Goal: Task Accomplishment & Management: Manage account settings

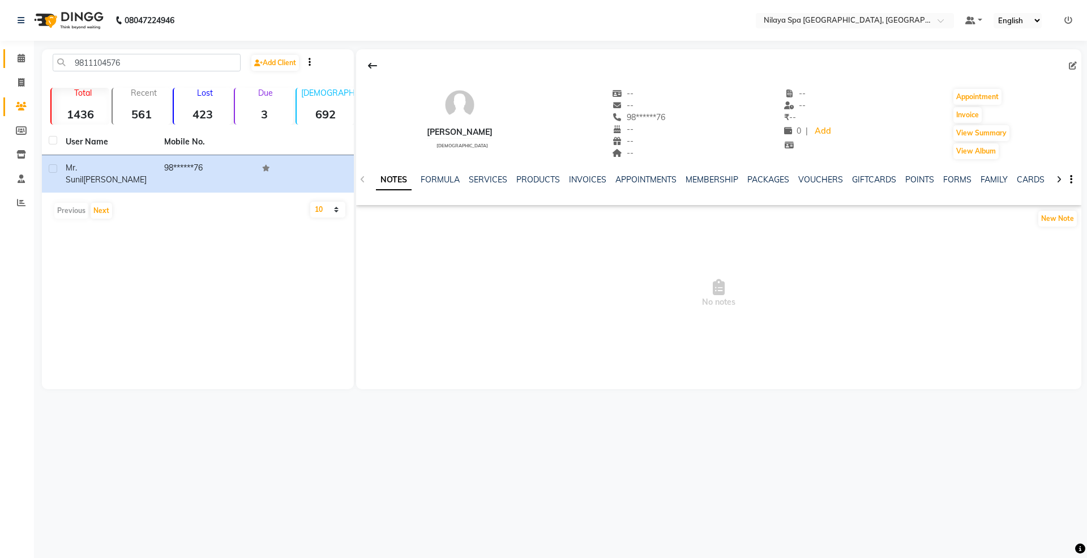
click at [22, 51] on link "Calendar" at bounding box center [16, 58] width 27 height 19
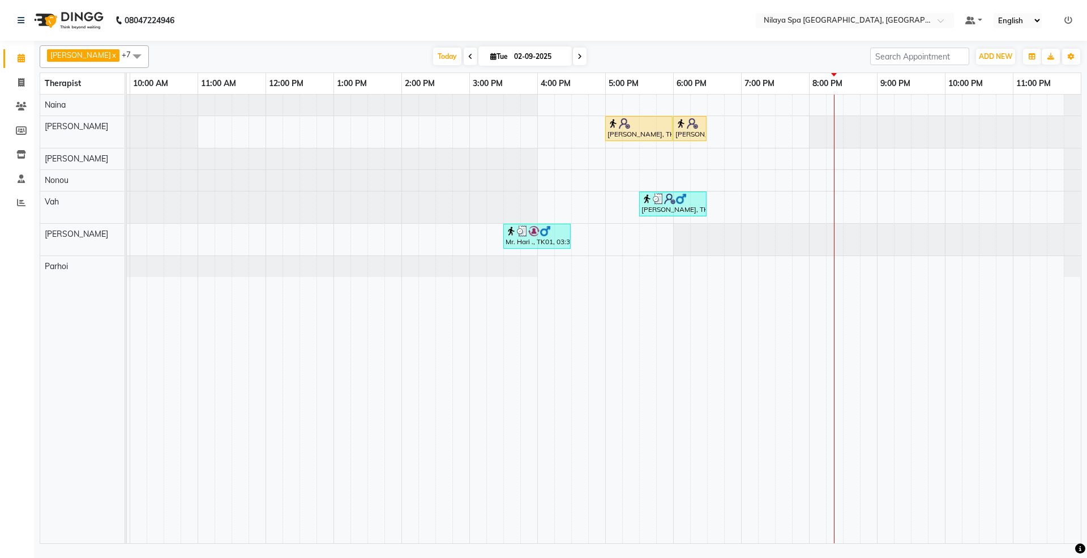
scroll to position [0, 200]
click at [20, 104] on icon at bounding box center [21, 106] width 11 height 8
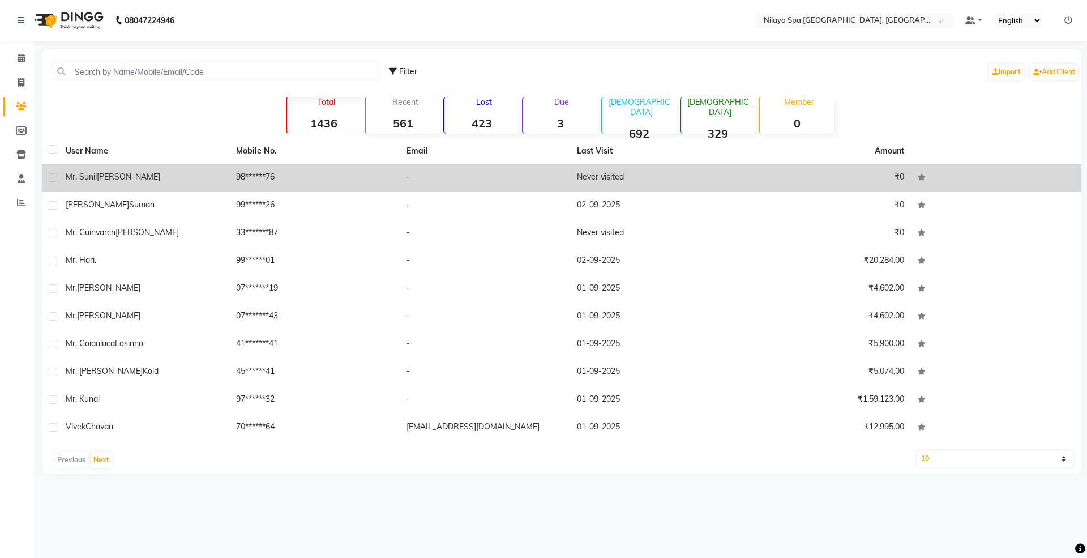
click at [109, 186] on td "[PERSON_NAME]" at bounding box center [144, 178] width 170 height 28
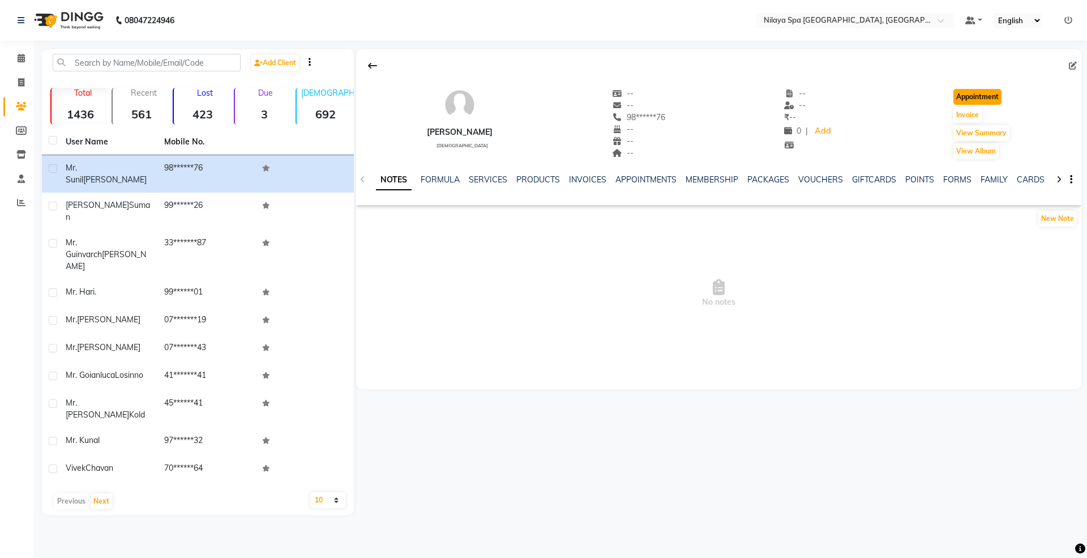
click at [815, 96] on button "Appointment" at bounding box center [978, 97] width 48 height 16
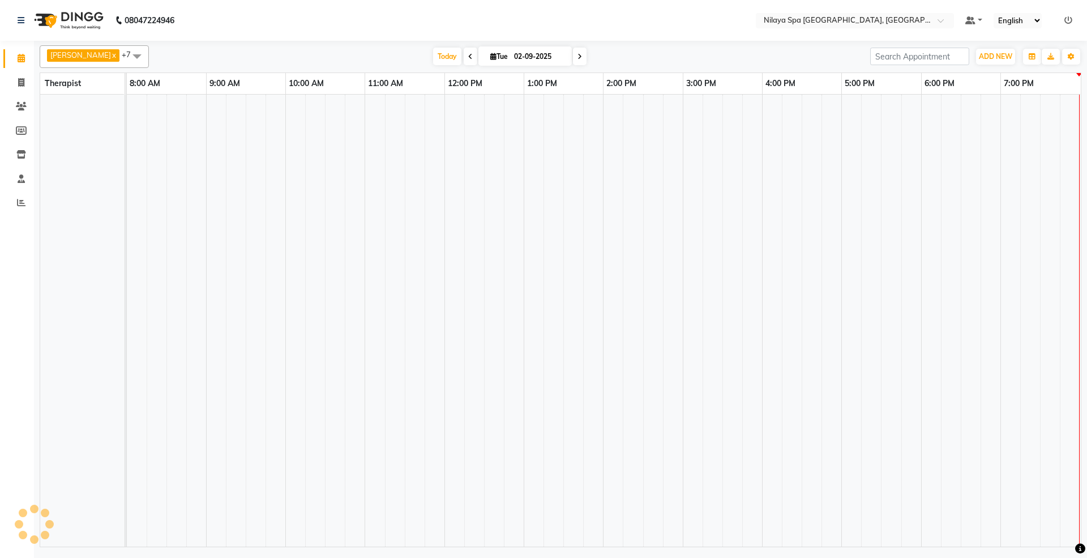
select select "tentative"
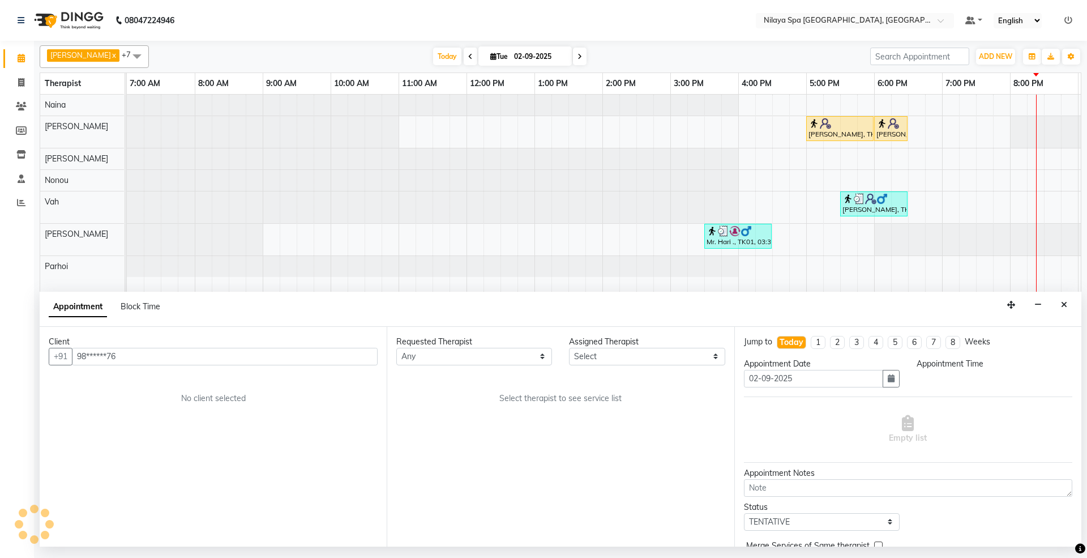
scroll to position [0, 202]
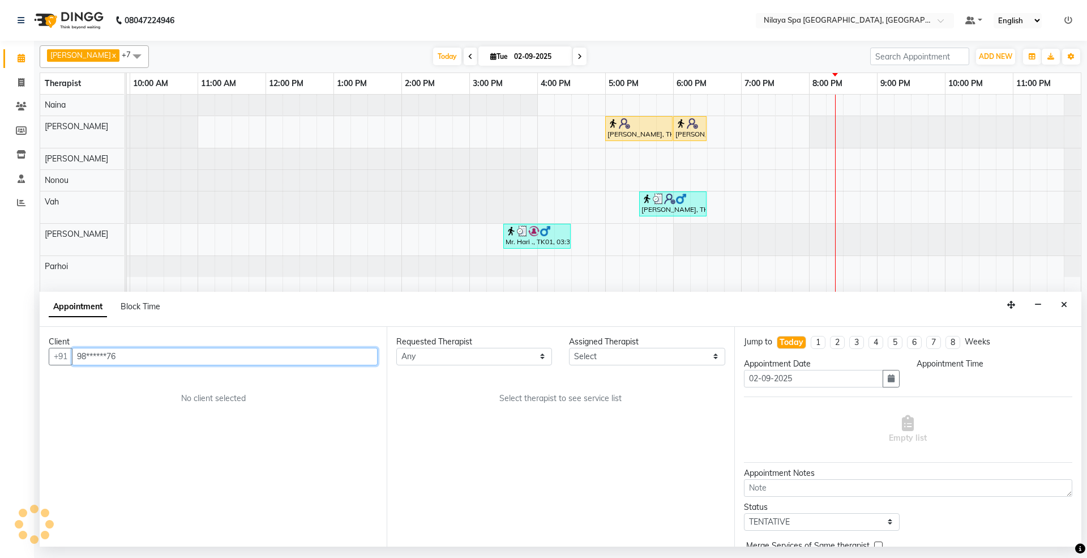
select select "480"
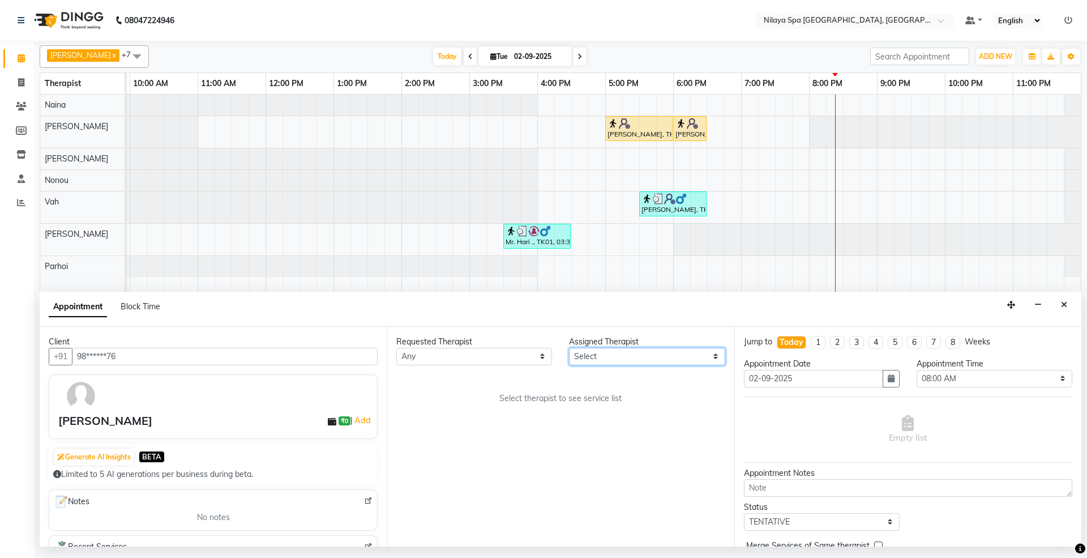
click at [617, 358] on select "Select [PERSON_NAME] [PERSON_NAME] [PERSON_NAME] Parhoi Vah" at bounding box center [647, 357] width 156 height 18
select select "71644"
click at [569, 348] on select "Select [PERSON_NAME] [PERSON_NAME] [PERSON_NAME] Parhoi Vah" at bounding box center [647, 357] width 156 height 18
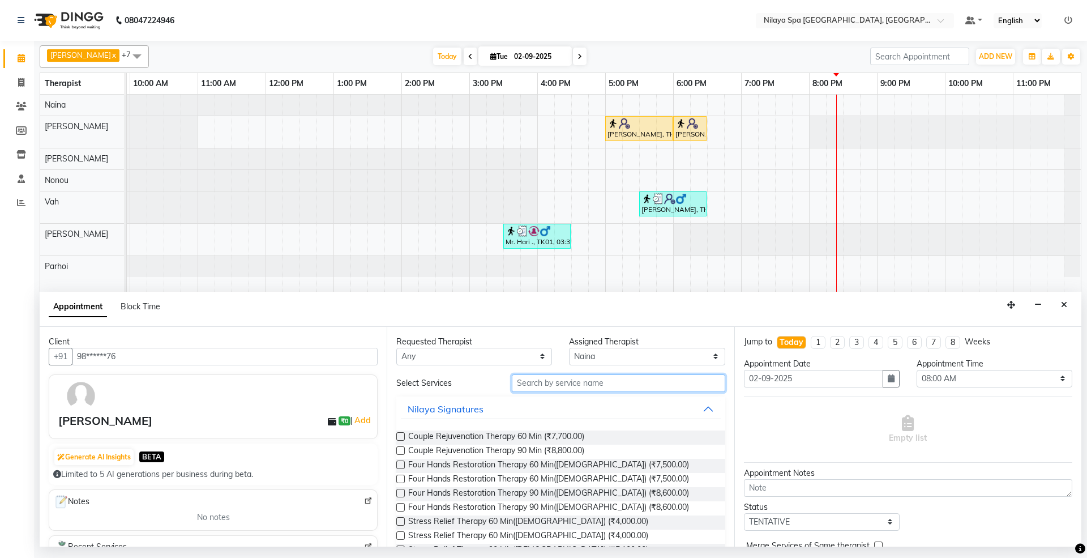
click at [595, 383] on input "text" at bounding box center [618, 383] width 213 height 18
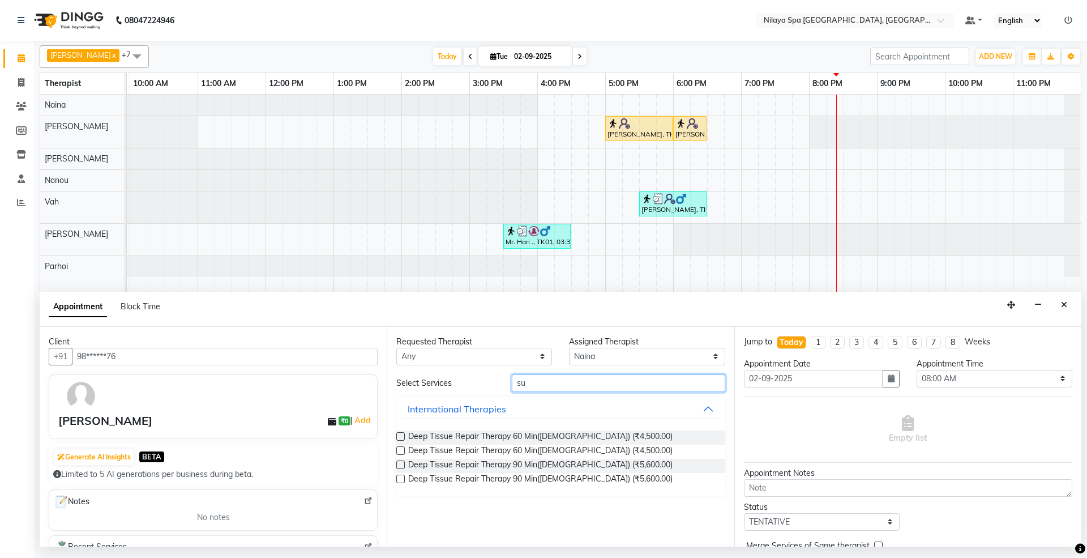
type input "s"
type input "swe"
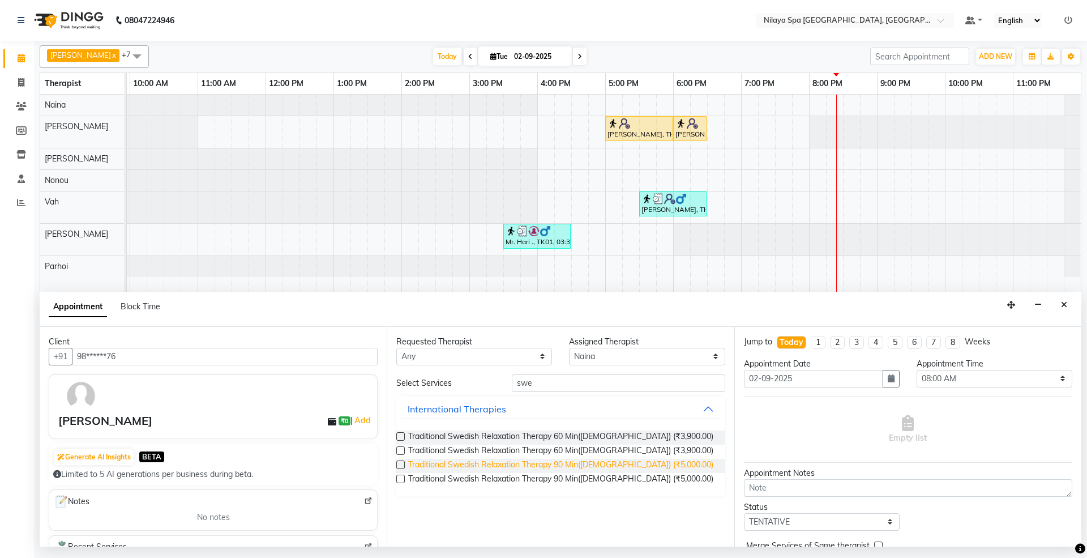
click at [516, 418] on span "Traditional Swedish Relaxation Therapy 90 Min([DEMOGRAPHIC_DATA]) (₹5,000.00)" at bounding box center [560, 466] width 305 height 14
checkbox input "false"
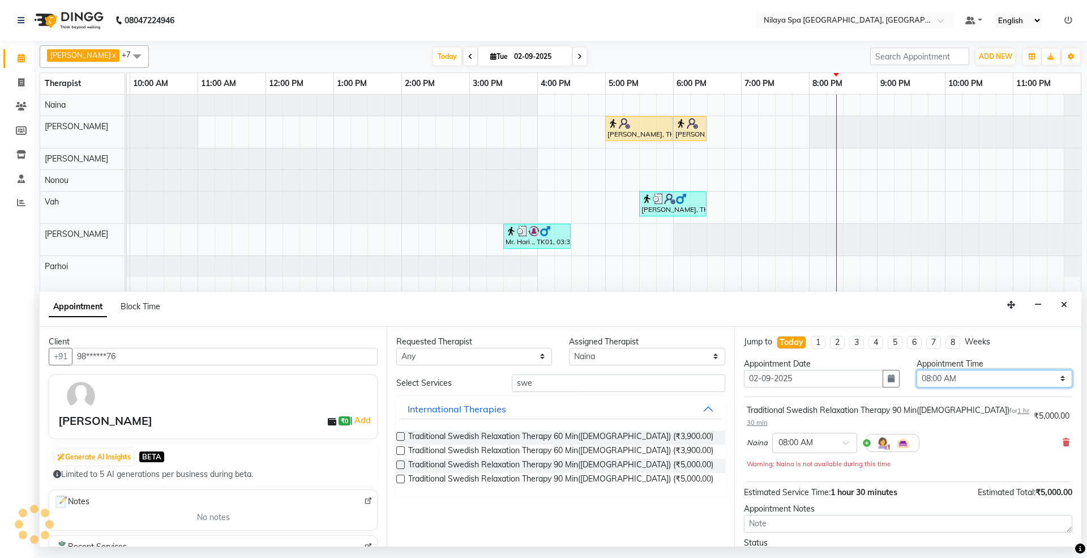
click at [815, 373] on select "Select 08:00 AM 08:15 AM 08:30 AM 08:45 AM 09:00 AM 09:15 AM 09:30 AM 09:45 AM …" at bounding box center [995, 379] width 156 height 18
select select "1170"
click at [815, 371] on select "Select 08:00 AM 08:15 AM 08:30 AM 08:45 AM 09:00 AM 09:15 AM 09:30 AM 09:45 AM …" at bounding box center [995, 379] width 156 height 18
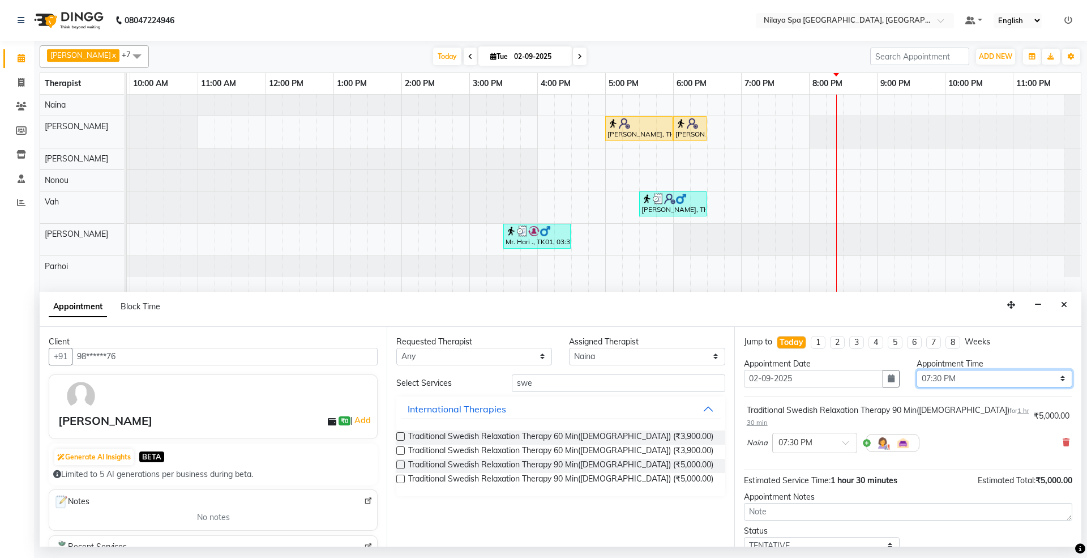
scroll to position [69, 0]
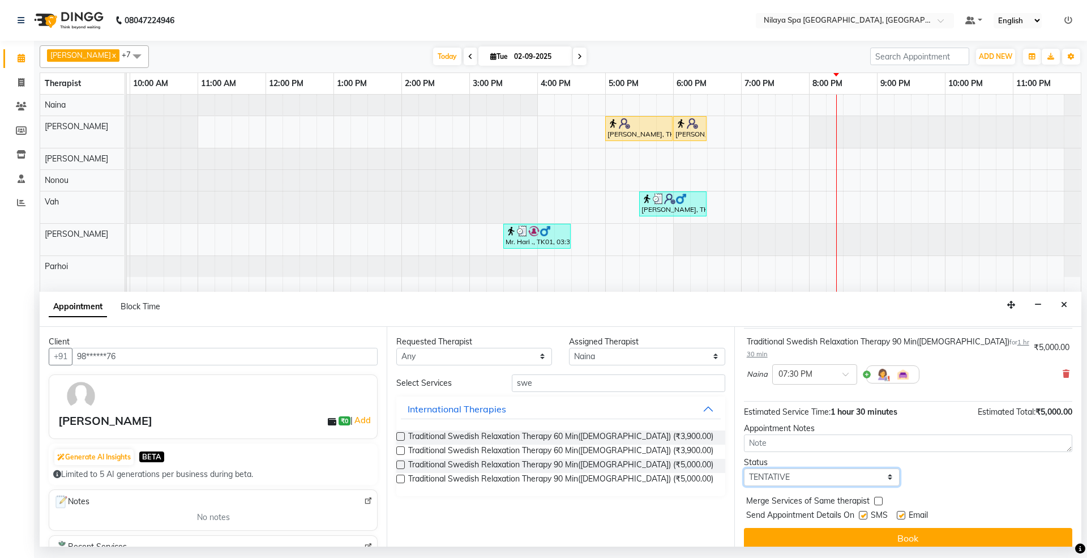
click at [815, 418] on select "Select TENTATIVE CONFIRM CHECK-IN UPCOMING" at bounding box center [822, 477] width 156 height 18
select select "confirm booking"
click at [744, 418] on select "Select TENTATIVE CONFIRM CHECK-IN UPCOMING" at bounding box center [822, 477] width 156 height 18
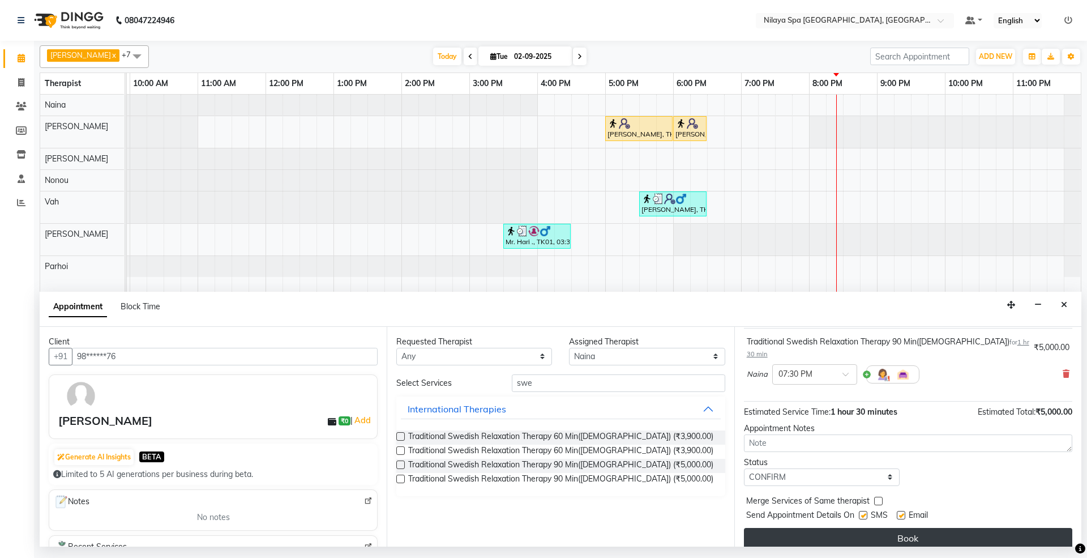
click at [815, 418] on button "Book" at bounding box center [908, 538] width 328 height 20
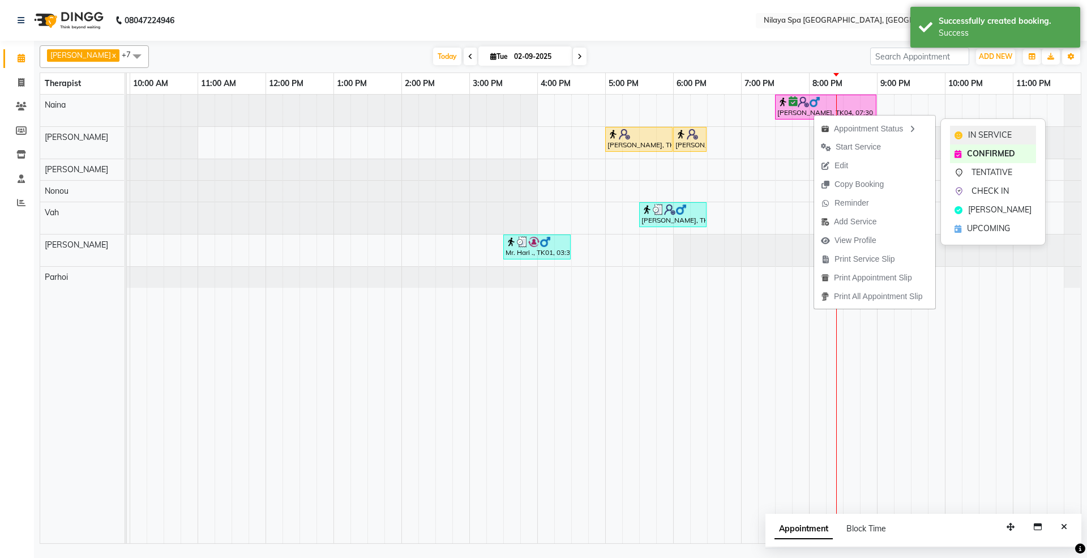
click at [815, 130] on span "IN SERVICE" at bounding box center [990, 135] width 44 height 12
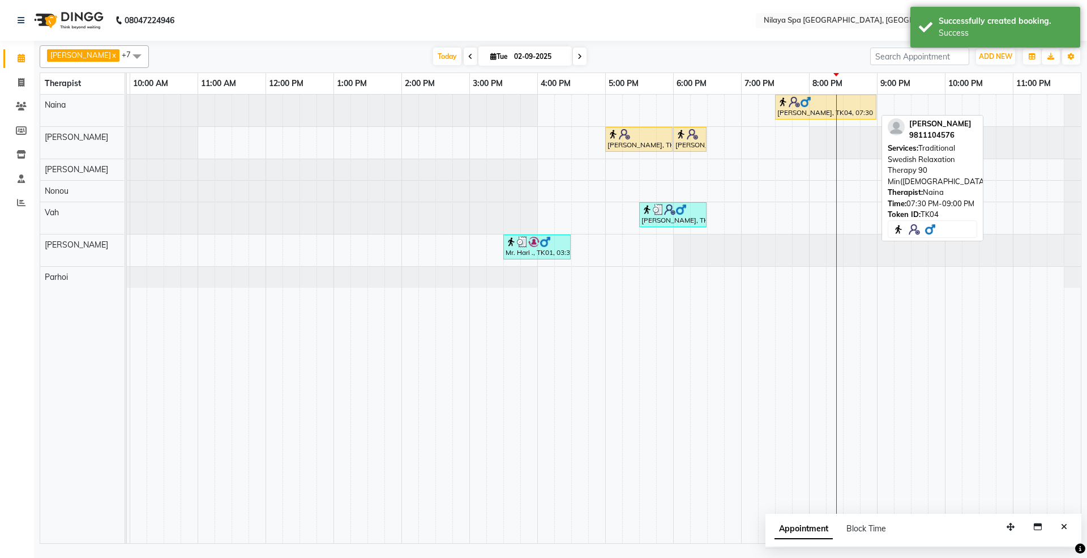
click at [809, 116] on div "[PERSON_NAME], TK04, 07:30 PM-09:00 PM, Traditional Swedish Relaxation Therapy …" at bounding box center [825, 107] width 99 height 22
select select "1"
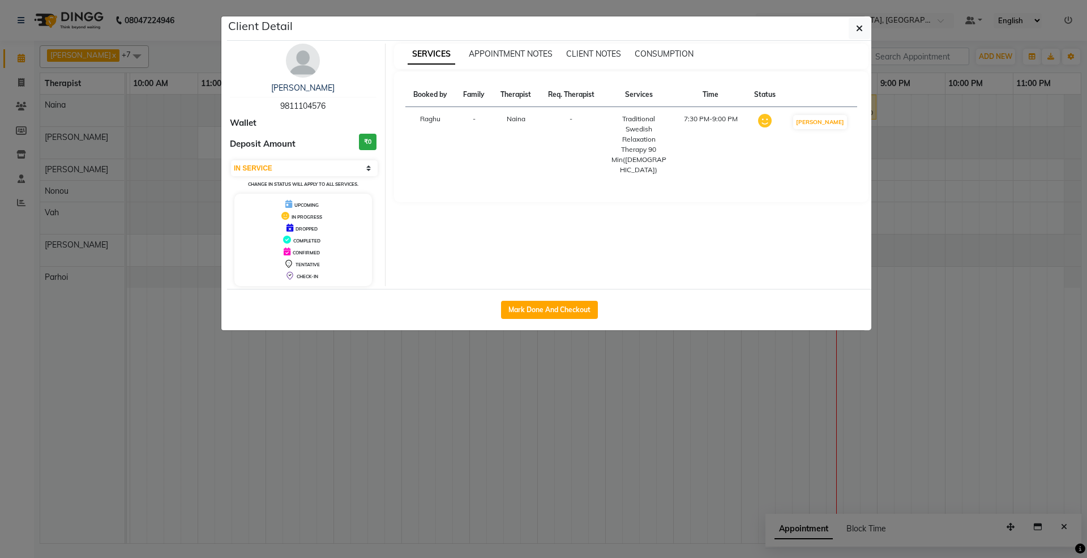
drag, startPoint x: 261, startPoint y: 89, endPoint x: 365, endPoint y: 78, distance: 104.2
click at [365, 78] on div "[PERSON_NAME] 9811104576 Wallet Deposit Amount ₹0 Select IN SERVICE CONFIRMED T…" at bounding box center [303, 165] width 164 height 242
copy link "[PERSON_NAME]"
click at [815, 25] on button "button" at bounding box center [860, 29] width 22 height 22
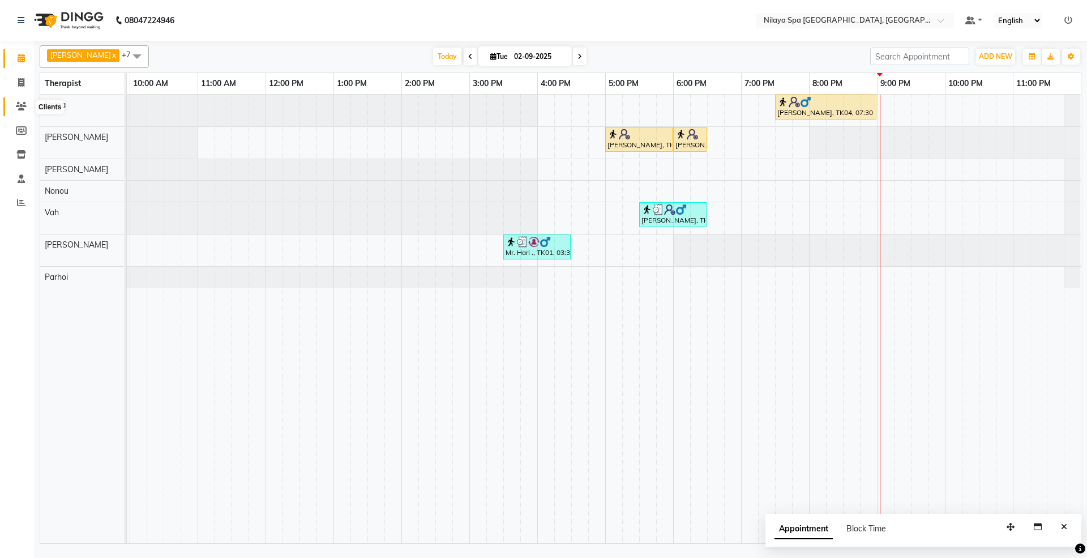
click at [15, 105] on span at bounding box center [21, 106] width 20 height 13
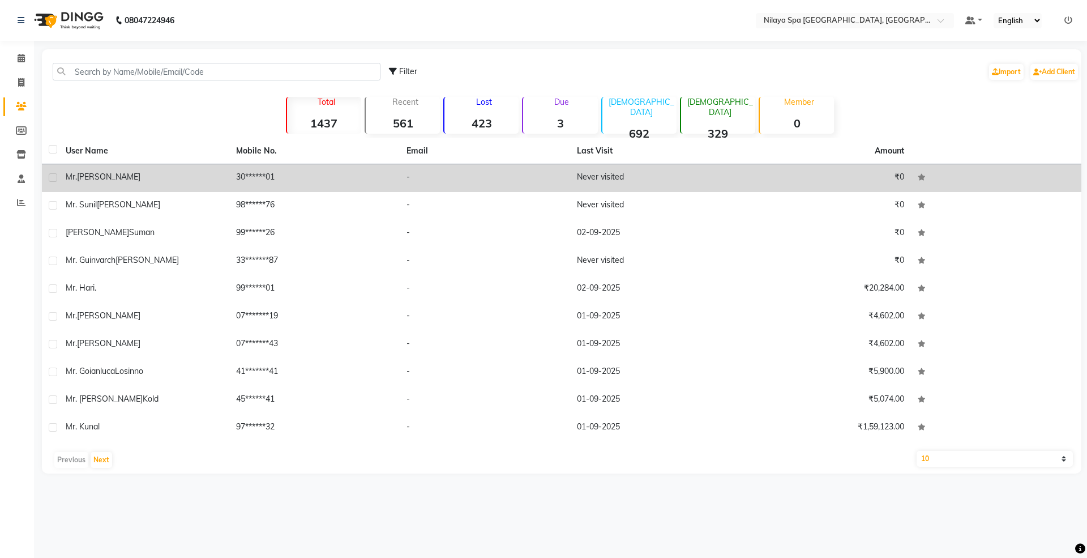
click at [89, 182] on div "[PERSON_NAME]" at bounding box center [144, 177] width 157 height 12
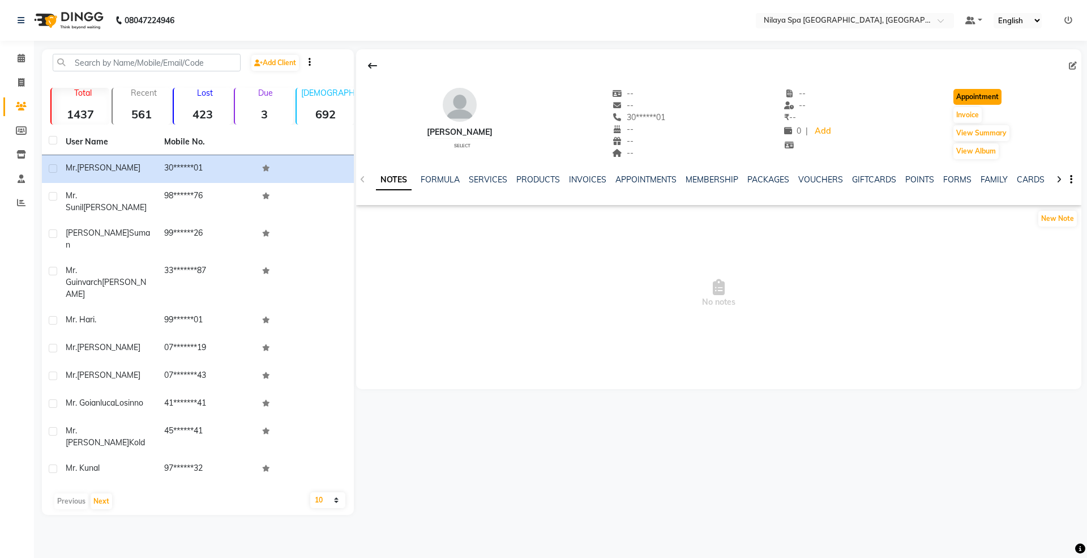
click at [815, 95] on button "Appointment" at bounding box center [978, 97] width 48 height 16
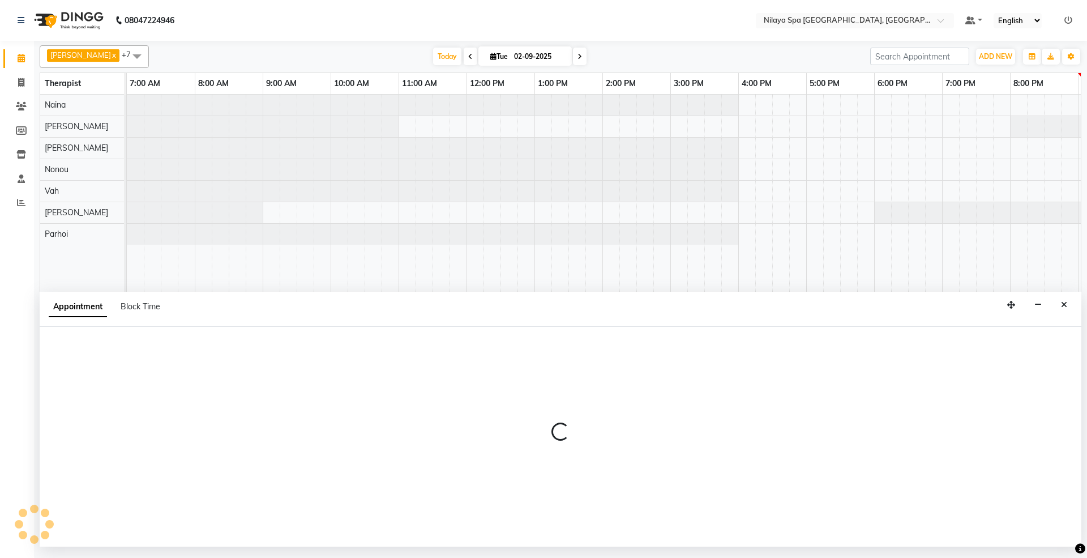
scroll to position [0, 202]
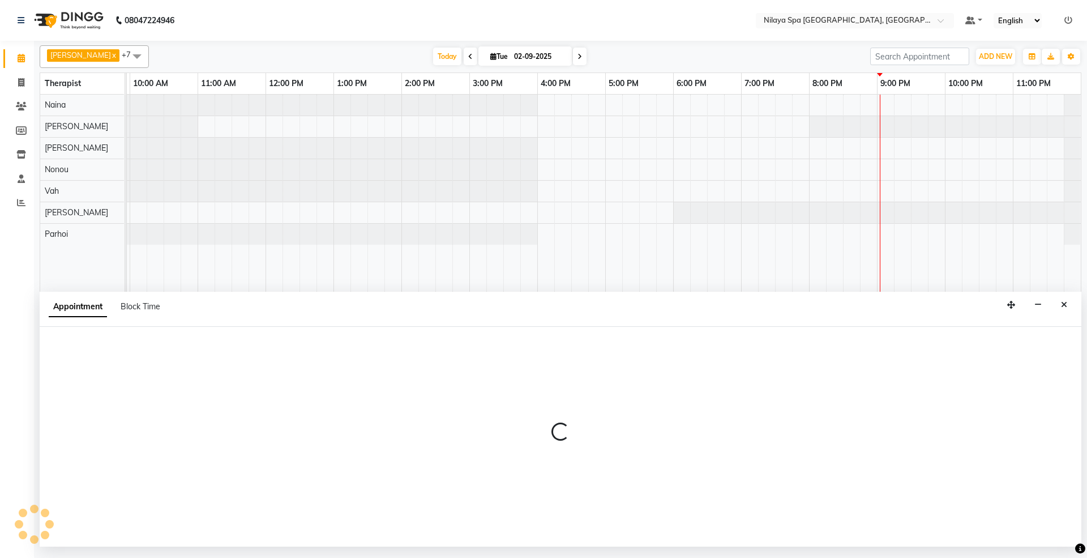
select select "480"
select select "tentative"
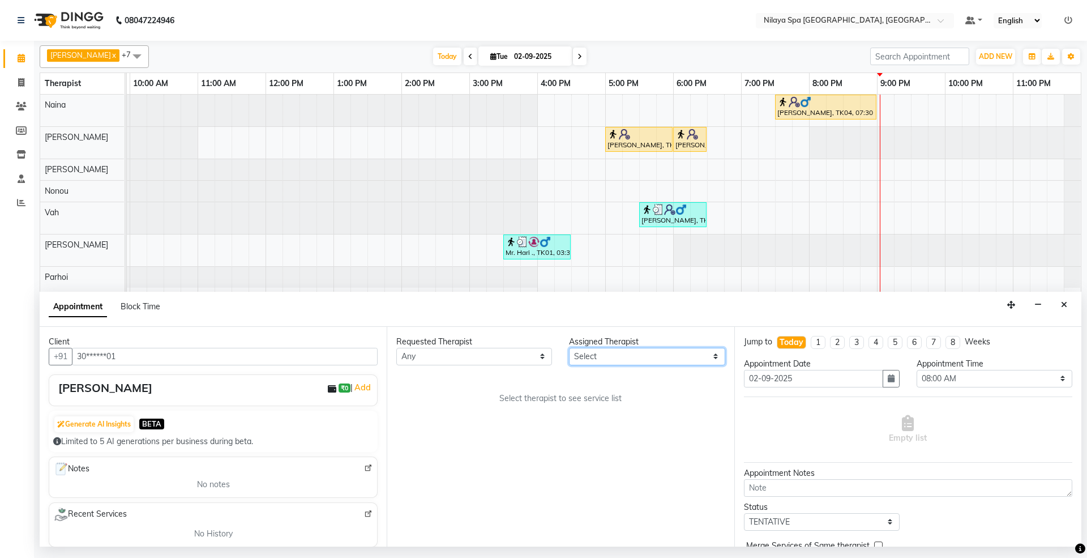
click at [644, 352] on select "Select [PERSON_NAME] [PERSON_NAME] [PERSON_NAME] Parhoi Vah" at bounding box center [647, 357] width 156 height 18
select select "71647"
click at [569, 348] on select "Select [PERSON_NAME] [PERSON_NAME] [PERSON_NAME] Parhoi Vah" at bounding box center [647, 357] width 156 height 18
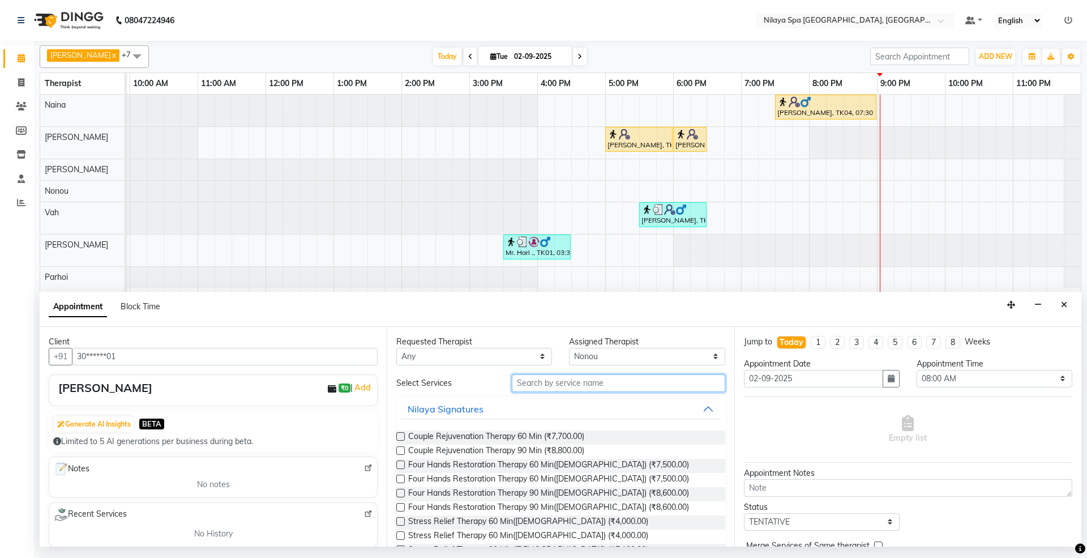
click at [574, 386] on input "text" at bounding box center [618, 383] width 213 height 18
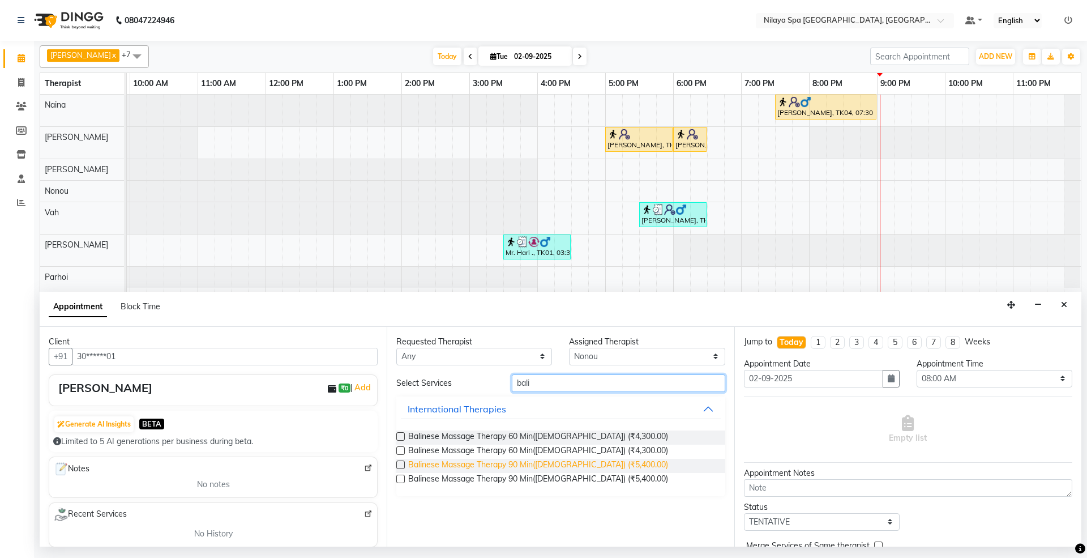
type input "bali"
click at [499, 418] on span "Balinese Massage Therapy 90 Min([DEMOGRAPHIC_DATA]) (₹5,400.00)" at bounding box center [538, 466] width 260 height 14
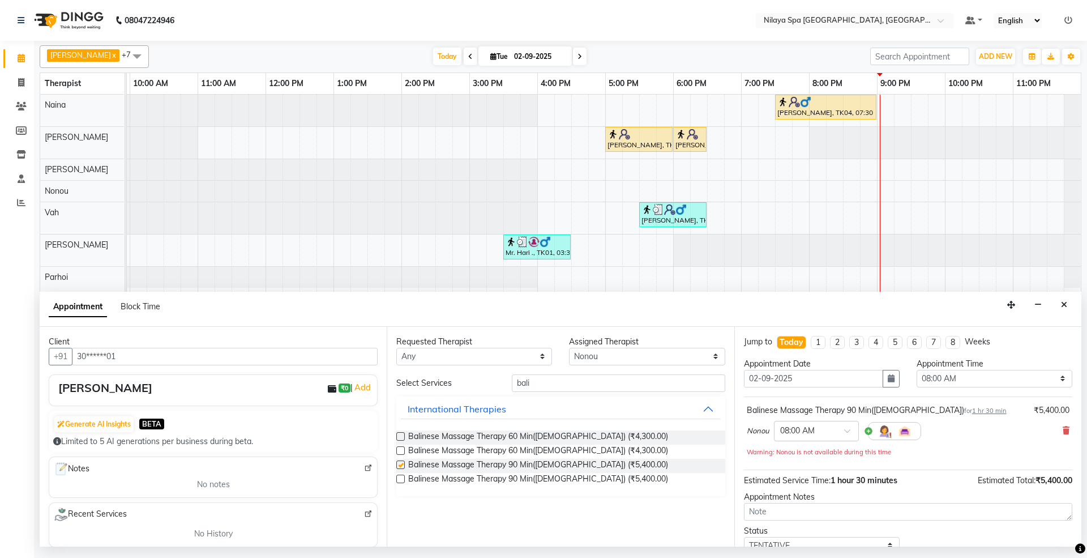
checkbox input "false"
click at [815, 376] on select "Select 08:00 AM 08:15 AM 08:30 AM 08:45 AM 09:00 AM 09:15 AM 09:30 AM 09:45 AM …" at bounding box center [995, 379] width 156 height 18
select select "1260"
click at [815, 371] on select "Select 08:00 AM 08:15 AM 08:30 AM 08:45 AM 09:00 AM 09:15 AM 09:30 AM 09:45 AM …" at bounding box center [995, 379] width 156 height 18
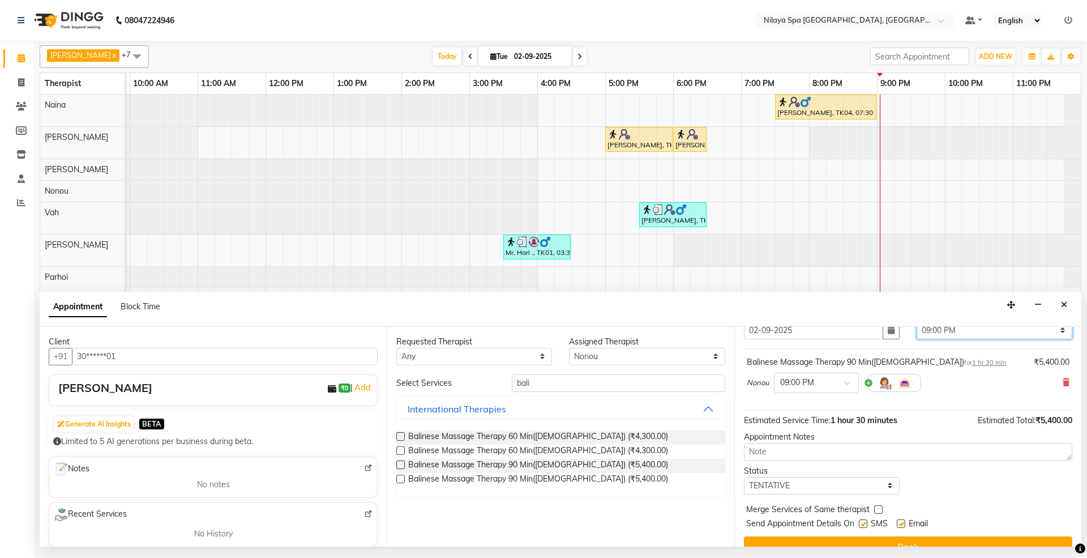
scroll to position [69, 0]
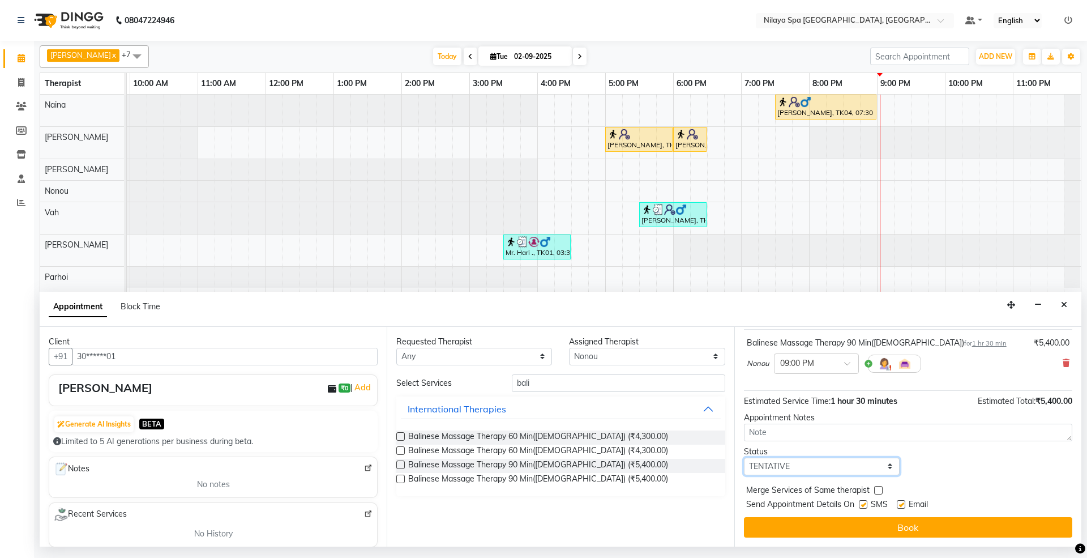
click at [815, 418] on select "Select TENTATIVE CONFIRM CHECK-IN UPCOMING" at bounding box center [822, 467] width 156 height 18
click at [812, 418] on select "Select TENTATIVE CONFIRM CHECK-IN UPCOMING" at bounding box center [822, 467] width 156 height 18
select select "confirm booking"
click at [744, 418] on select "Select TENTATIVE CONFIRM CHECK-IN UPCOMING" at bounding box center [822, 467] width 156 height 18
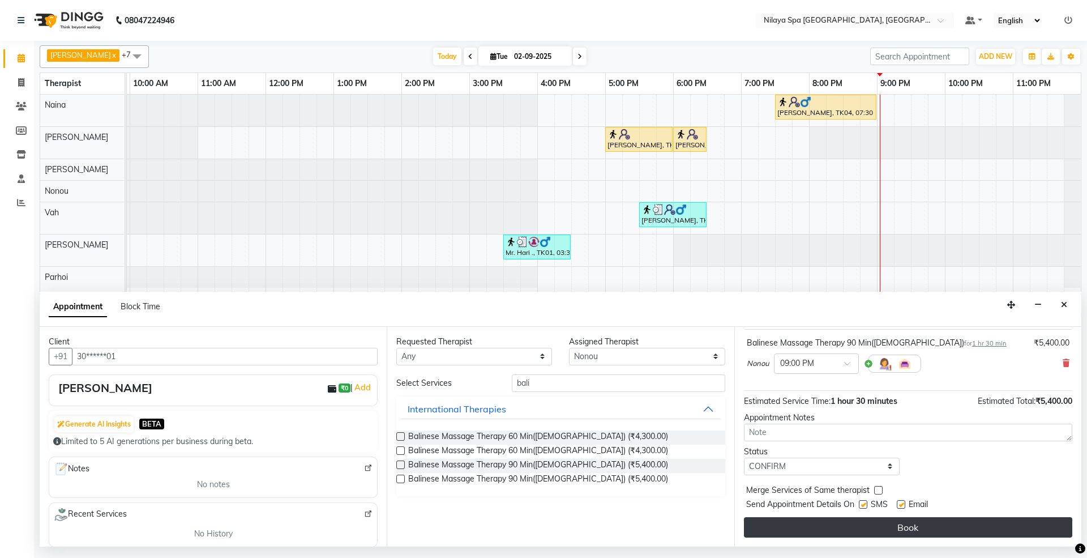
click at [815, 418] on button "Book" at bounding box center [908, 527] width 328 height 20
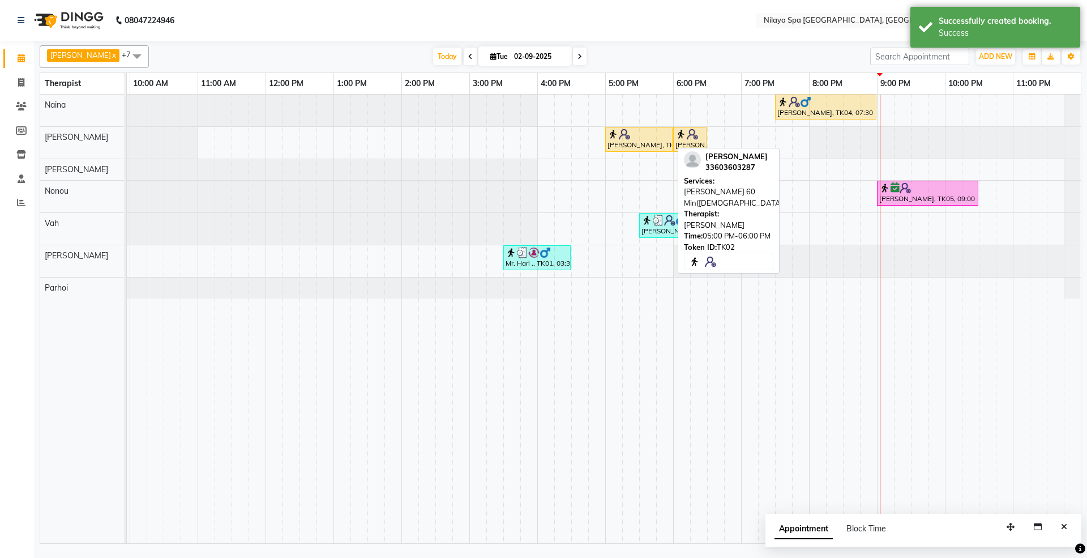
click at [653, 139] on div at bounding box center [639, 134] width 63 height 11
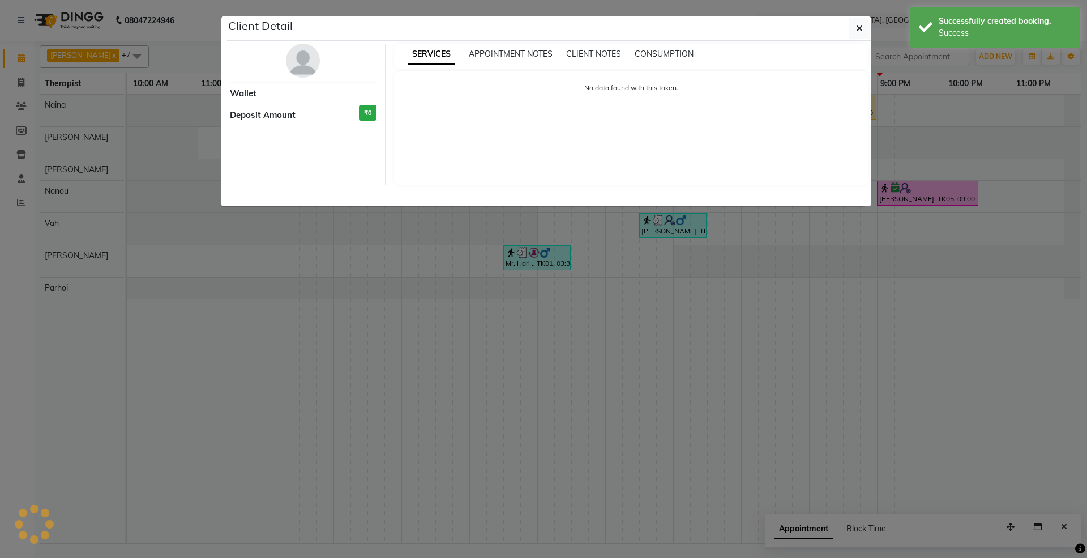
select select "1"
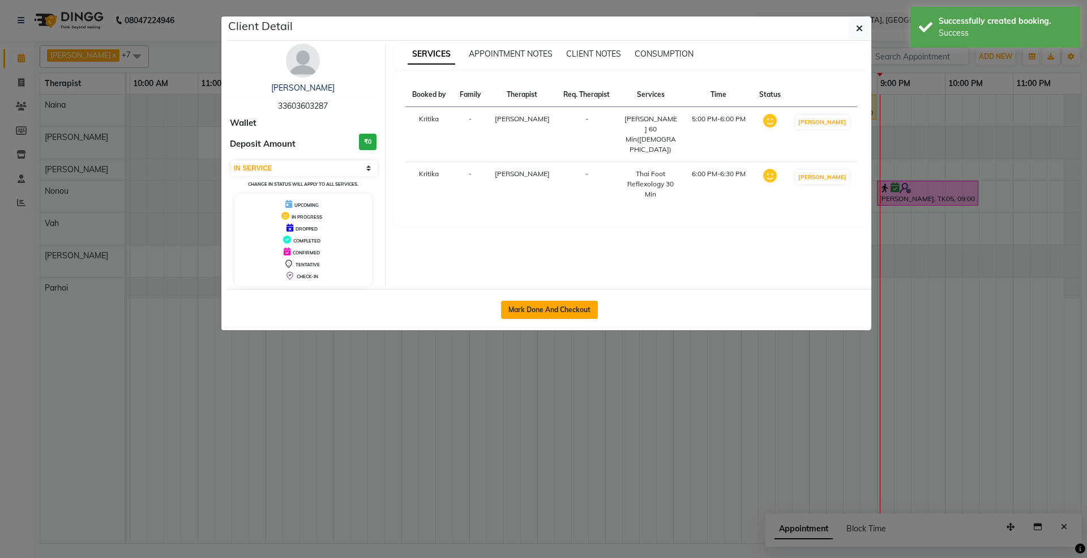
click at [549, 307] on button "Mark Done And Checkout" at bounding box center [549, 310] width 97 height 18
select select "service"
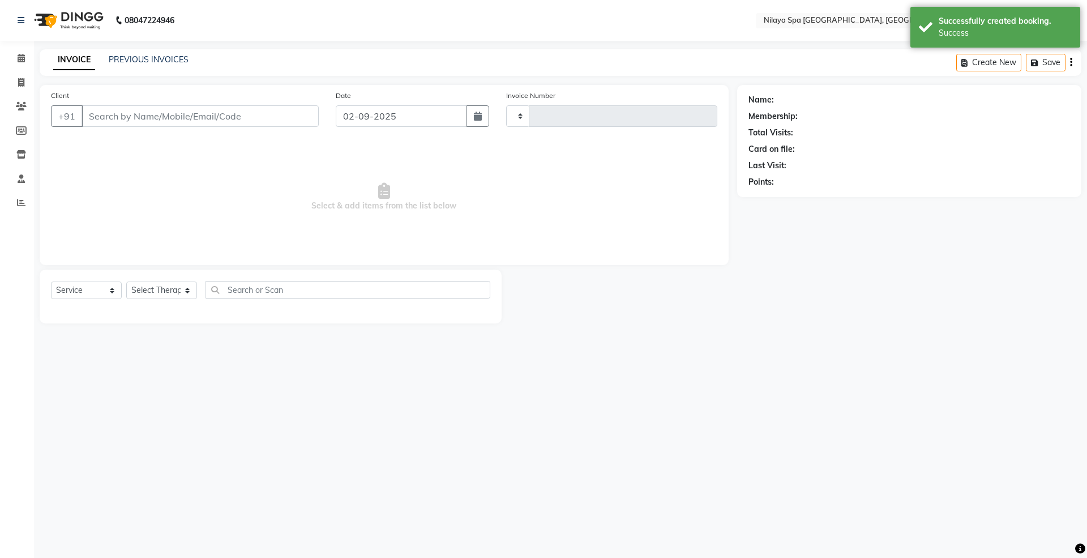
type input "1465"
select select "7950"
type input "33*******87"
select select "71645"
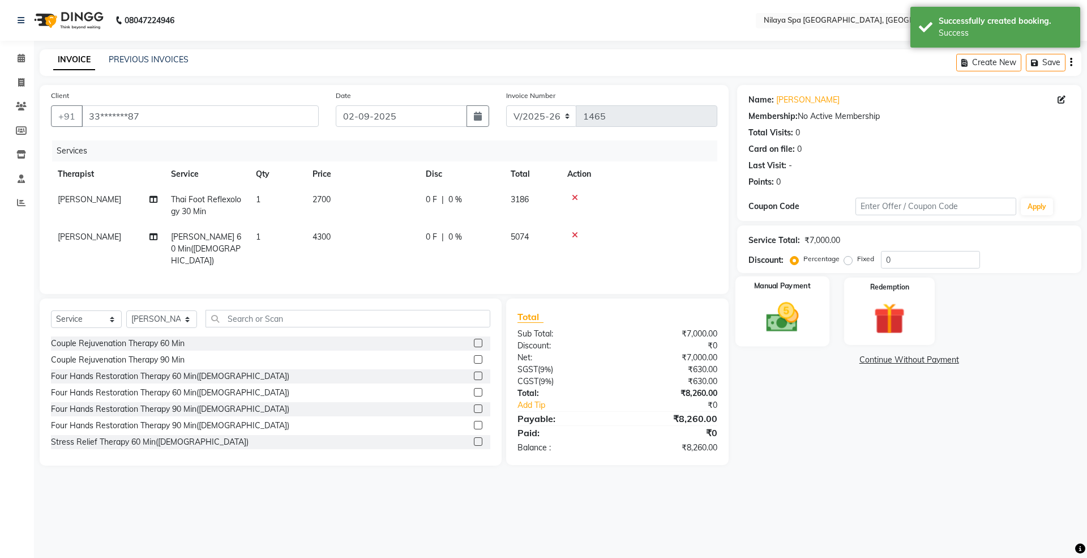
click at [769, 315] on img at bounding box center [782, 316] width 53 height 37
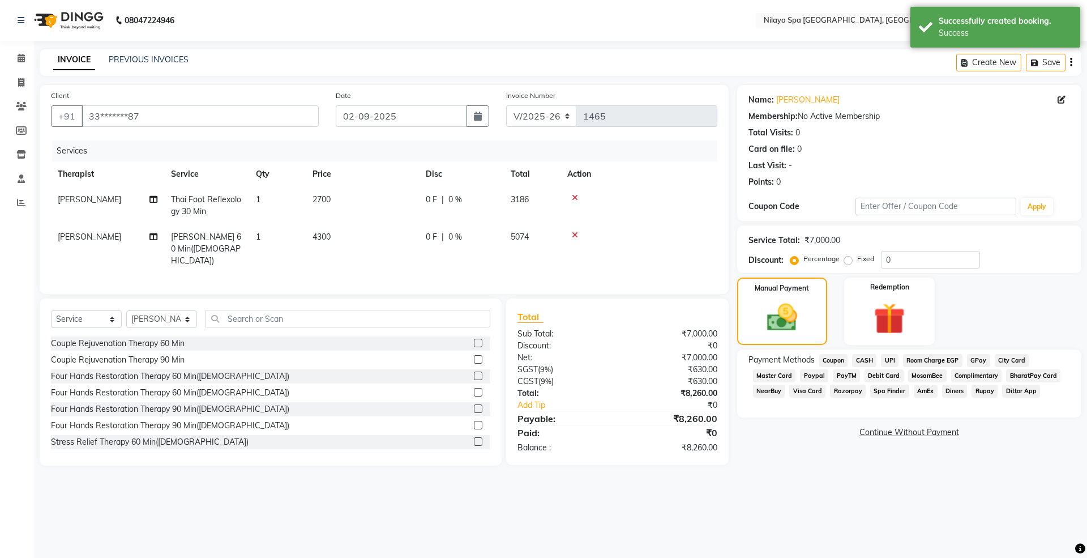
click at [815, 361] on span "Room Charge EGP" at bounding box center [932, 360] width 59 height 13
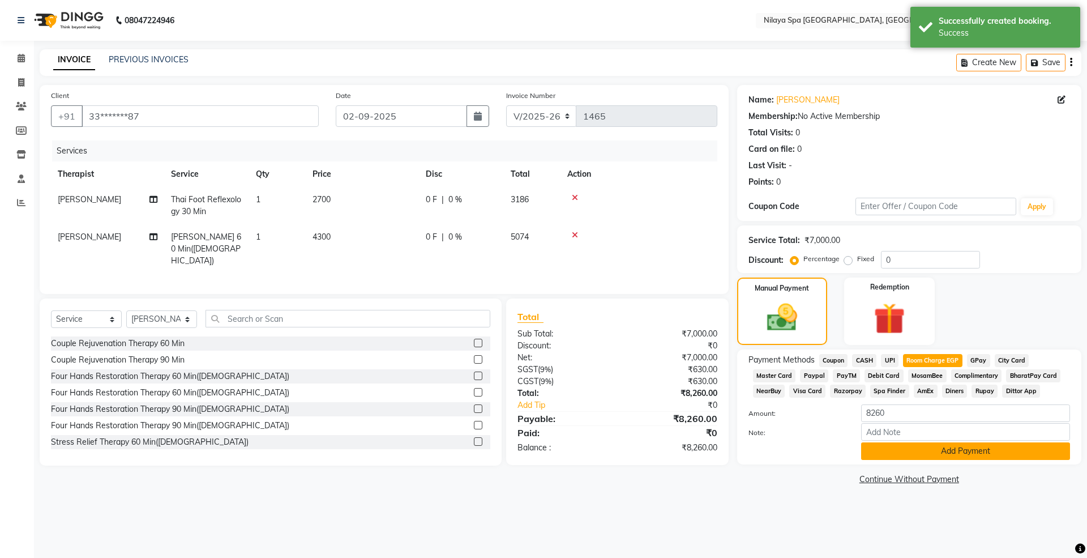
click at [815, 418] on button "Add Payment" at bounding box center [965, 451] width 209 height 18
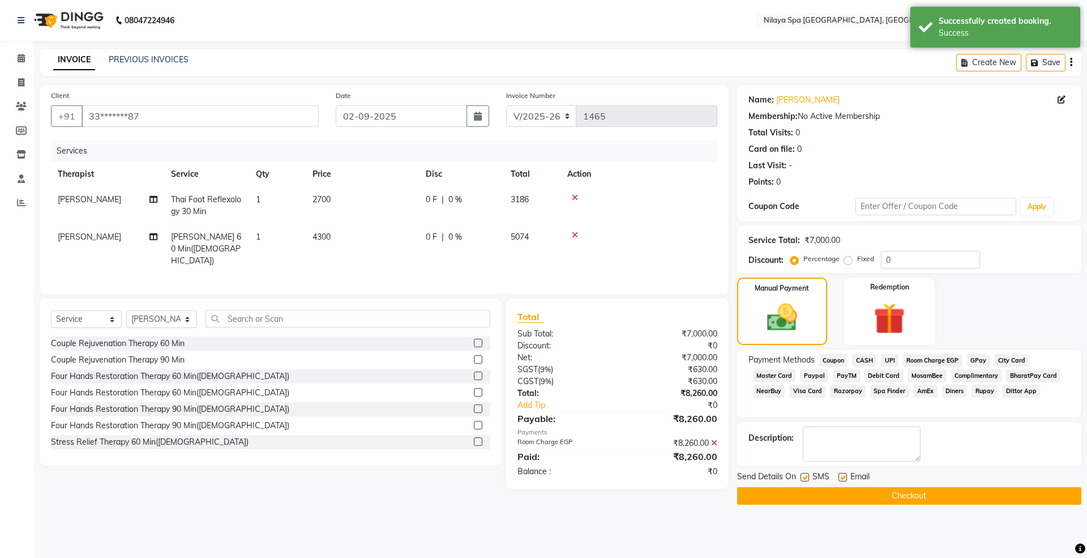
click at [815, 418] on button "Checkout" at bounding box center [909, 496] width 344 height 18
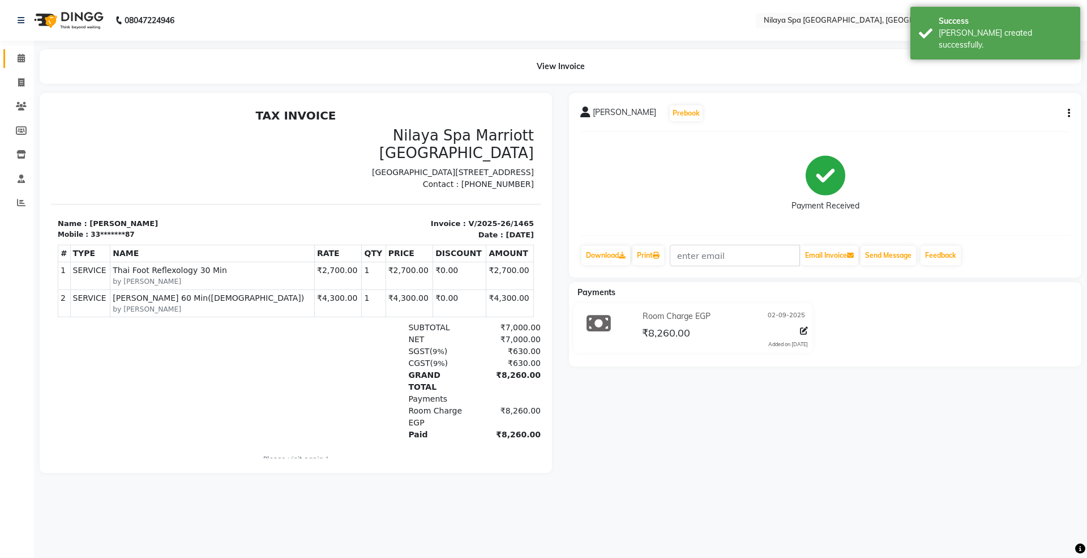
click at [19, 50] on link "Calendar" at bounding box center [16, 58] width 27 height 19
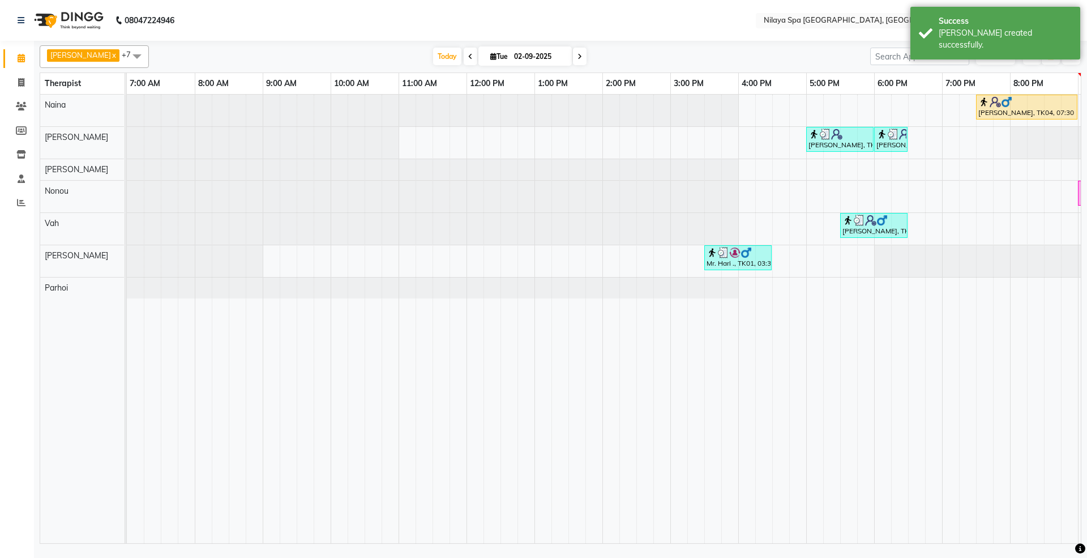
scroll to position [0, 200]
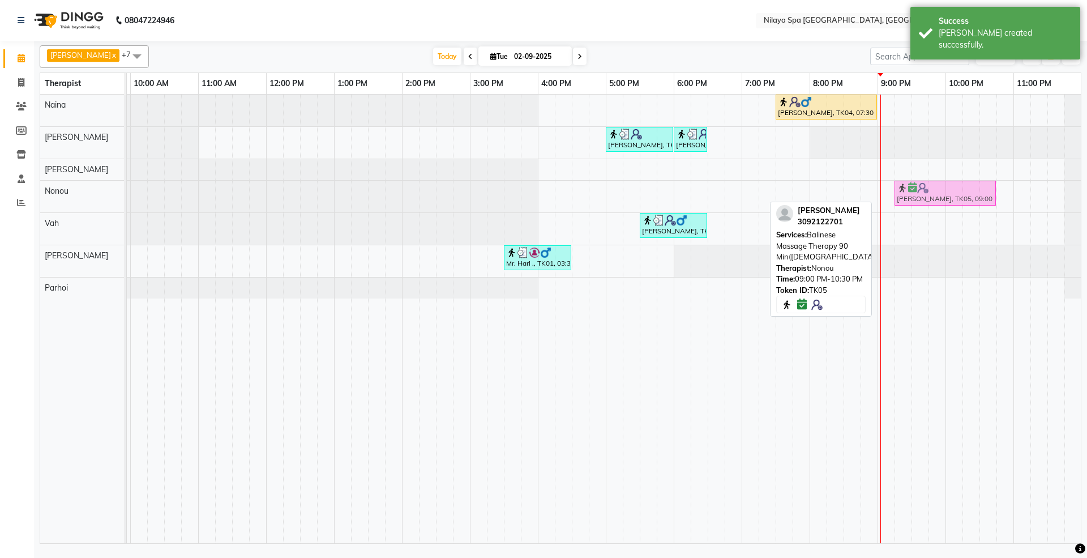
drag, startPoint x: 922, startPoint y: 193, endPoint x: 932, endPoint y: 191, distance: 9.8
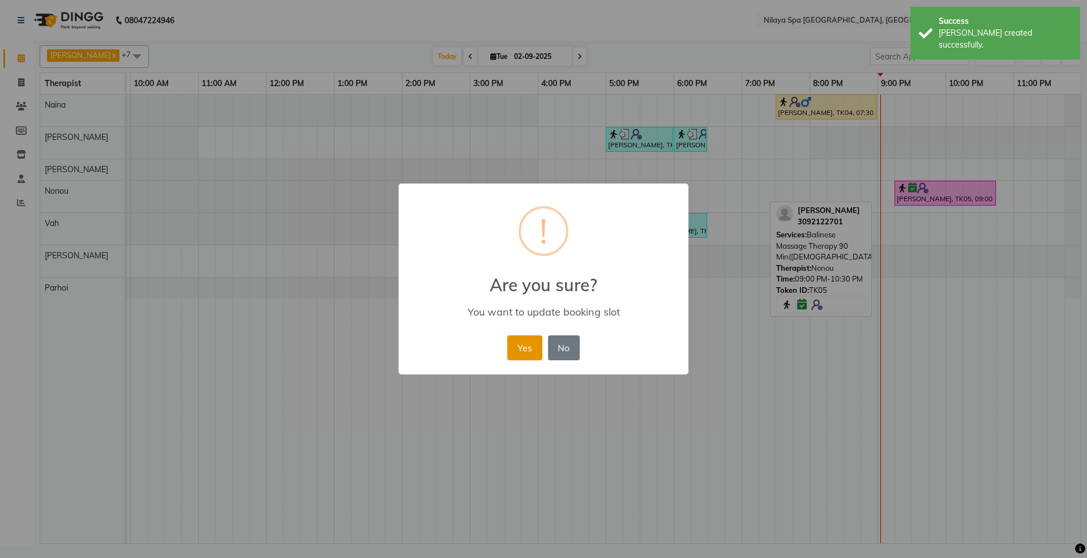
click at [526, 344] on button "Yes" at bounding box center [524, 347] width 35 height 25
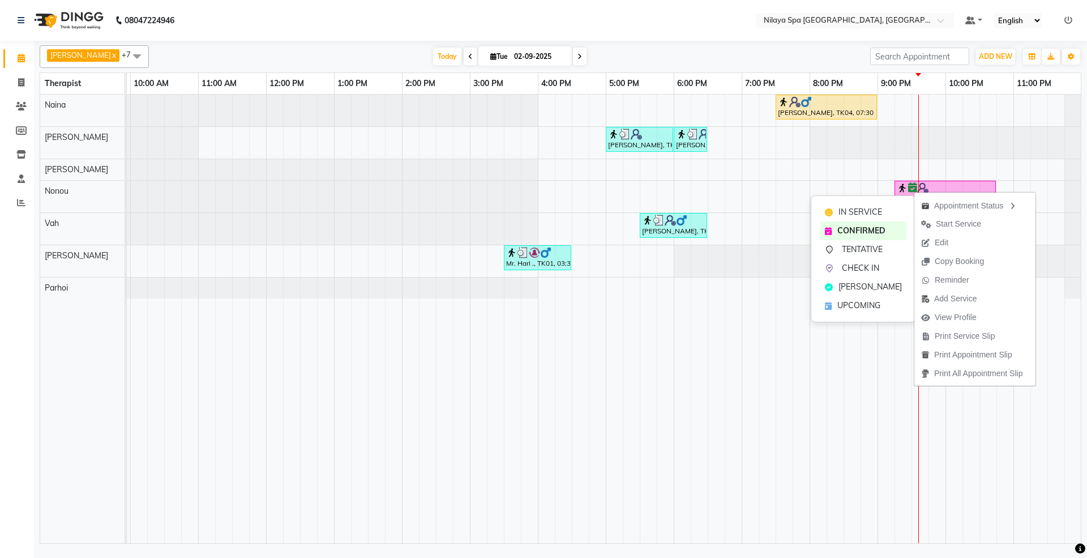
click at [815, 208] on span "IN SERVICE" at bounding box center [861, 212] width 44 height 12
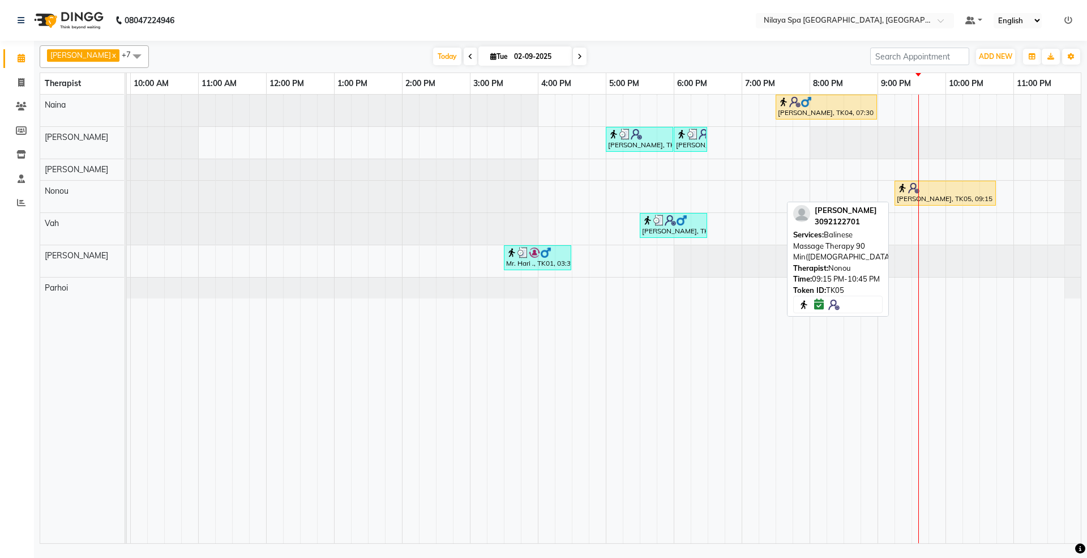
click at [815, 197] on div "[PERSON_NAME], TK05, 09:15 PM-10:45 PM, Balinese Massage Therapy 90 Min([DEMOGR…" at bounding box center [945, 193] width 99 height 22
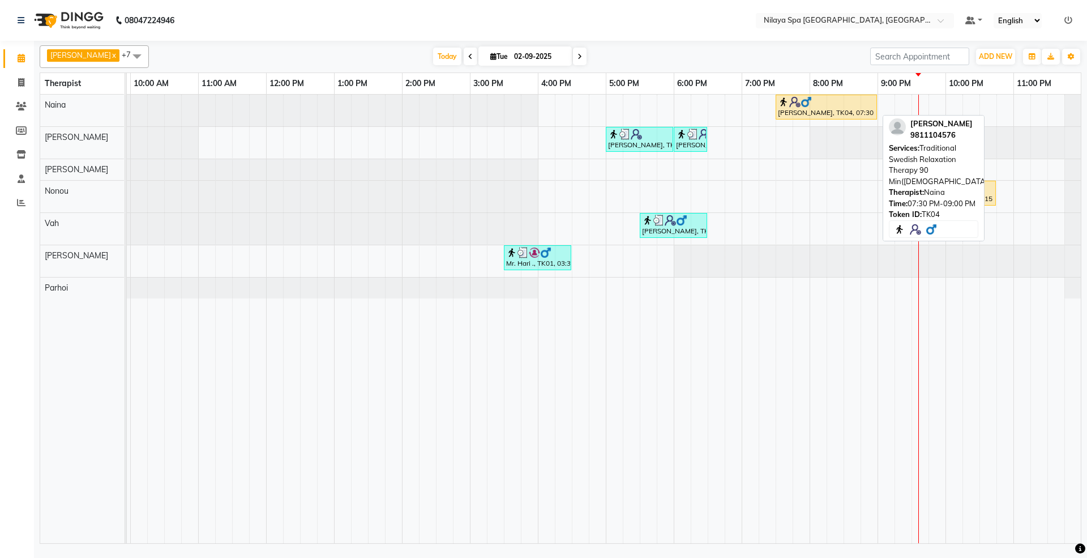
click at [795, 103] on img at bounding box center [794, 101] width 11 height 11
select select "1"
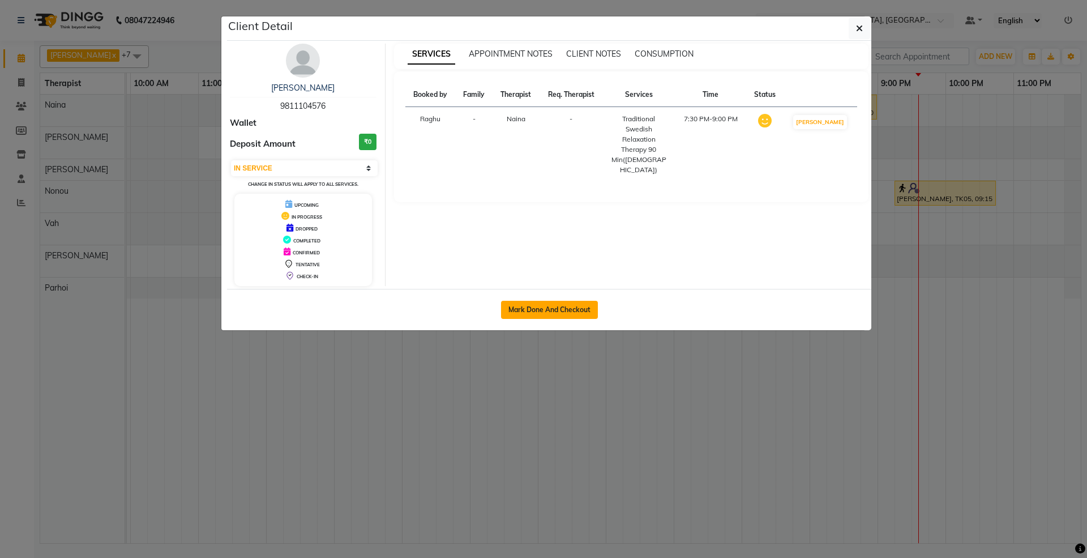
click at [568, 305] on button "Mark Done And Checkout" at bounding box center [549, 310] width 97 height 18
select select "service"
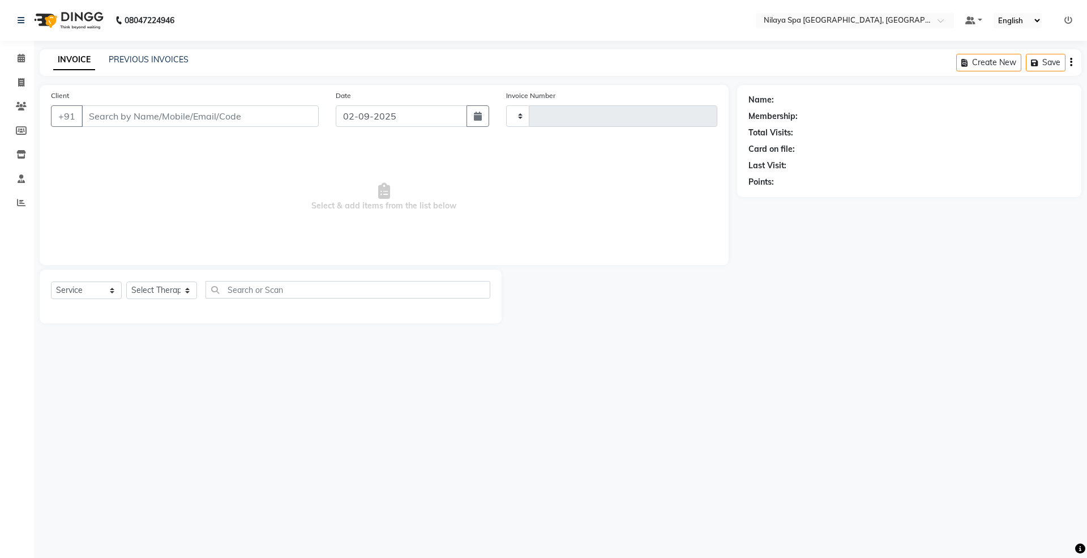
select select "3"
type input "1466"
select select "7950"
type input "98******76"
select select "71644"
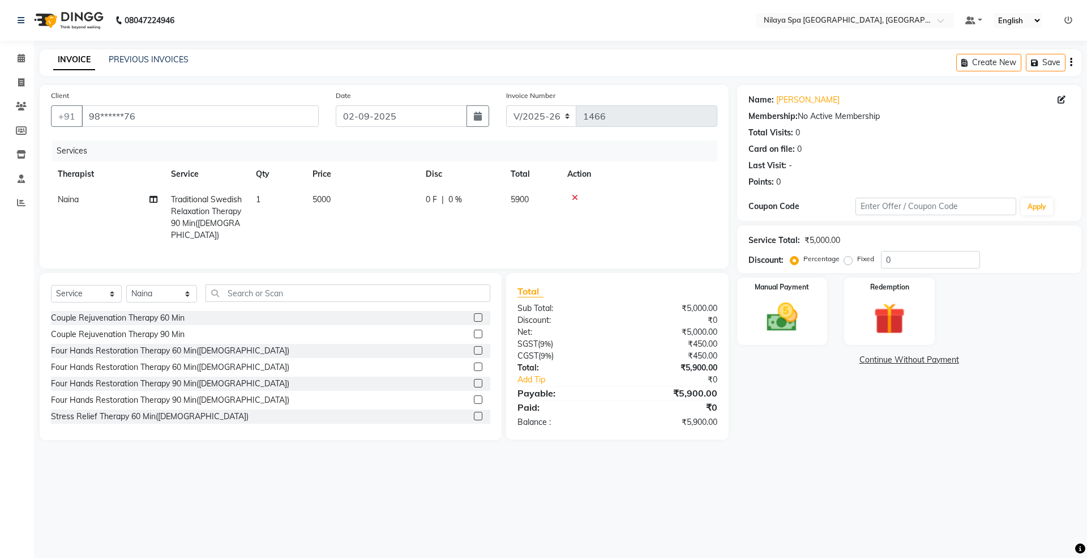
click at [442, 196] on span "|" at bounding box center [443, 200] width 2 height 12
select select "71644"
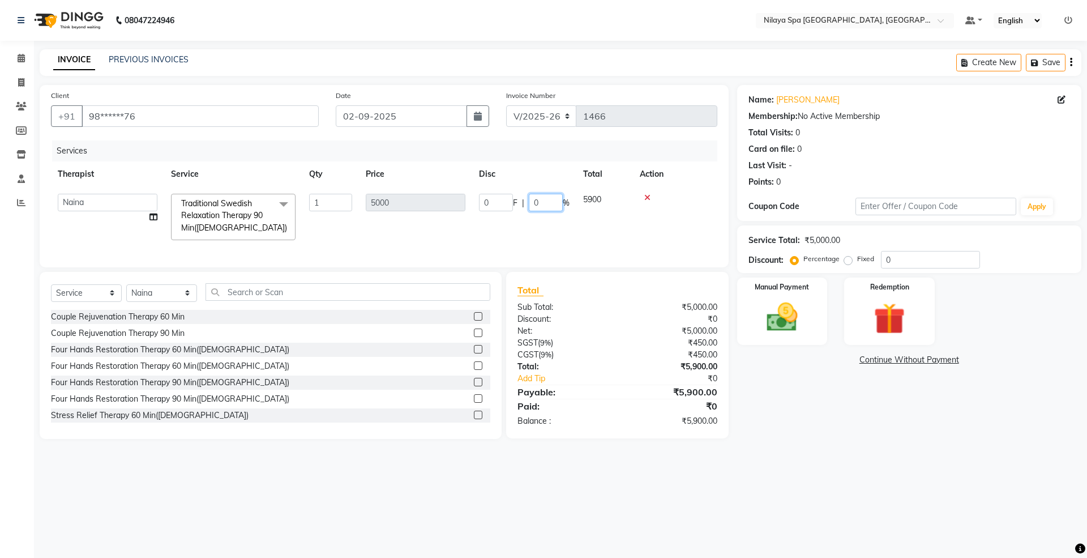
click at [558, 207] on input "0" at bounding box center [546, 203] width 34 height 18
type input "15"
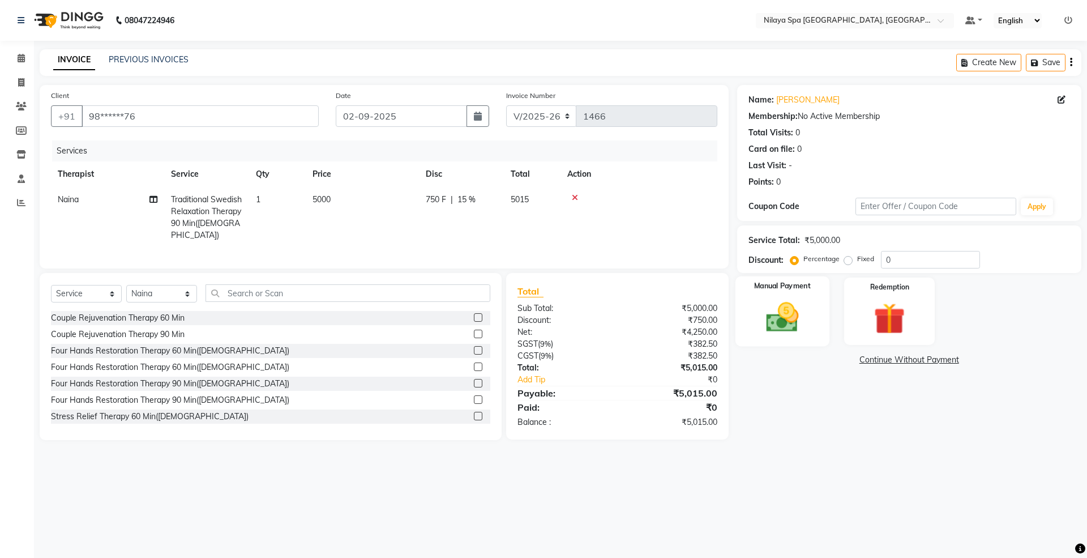
click at [797, 318] on img at bounding box center [782, 316] width 53 height 37
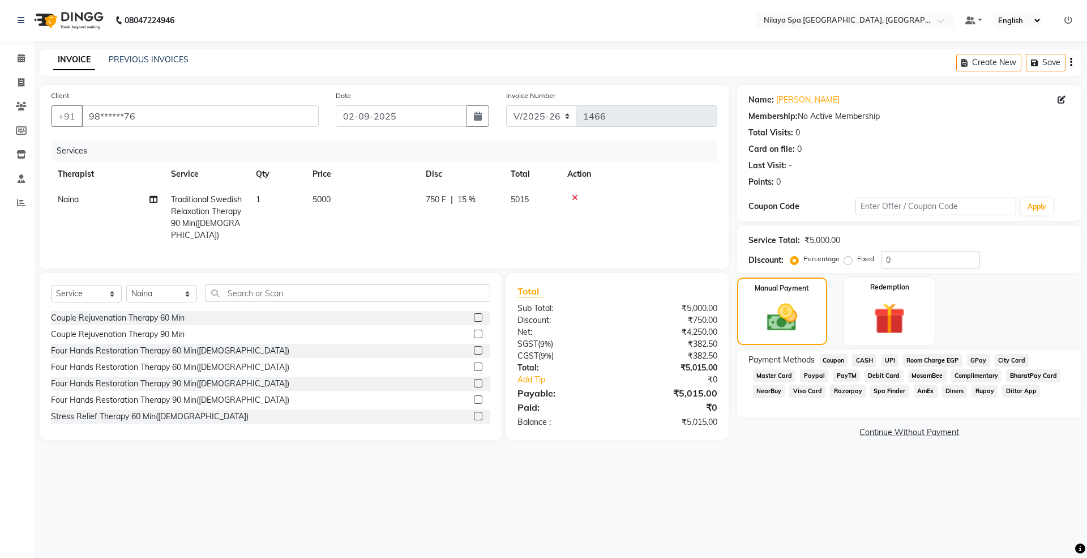
click at [815, 363] on span "Room Charge EGP" at bounding box center [932, 360] width 59 height 13
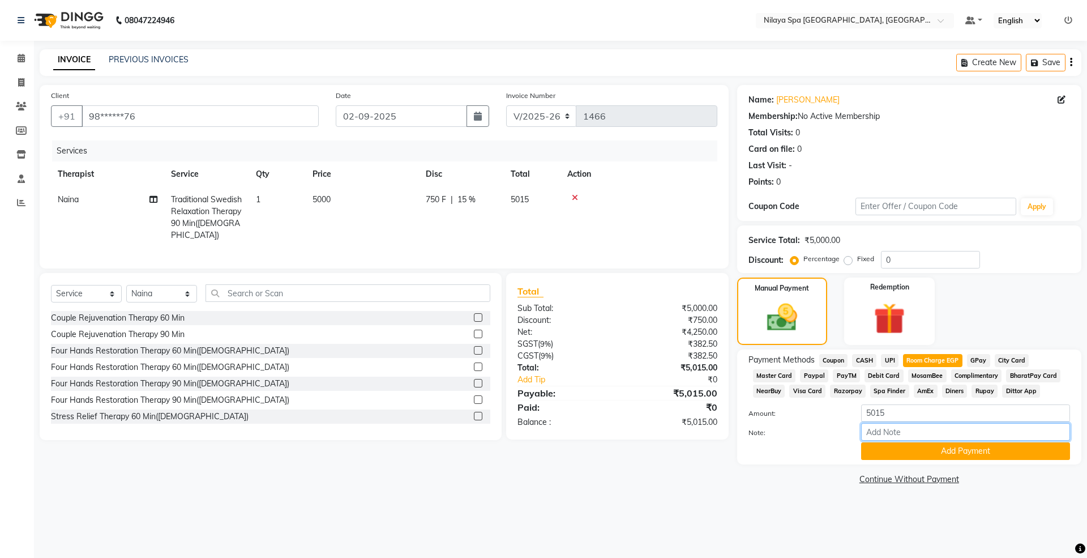
click at [815, 418] on input "Note:" at bounding box center [965, 432] width 209 height 18
type input "POP 15% dicount"
click at [815, 418] on button "Add Payment" at bounding box center [965, 451] width 209 height 18
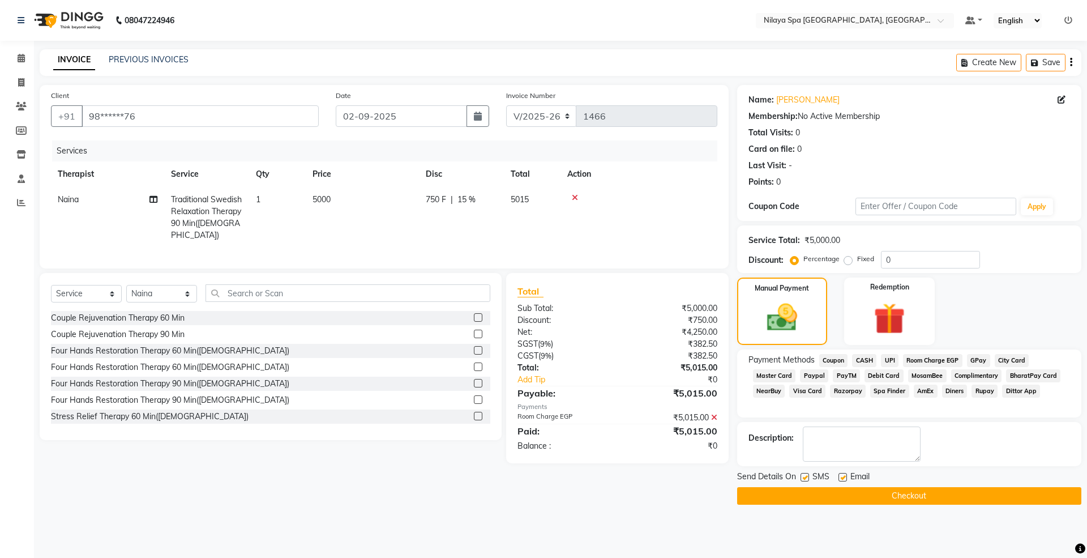
click at [805, 418] on label at bounding box center [805, 477] width 8 height 8
click at [805, 418] on input "checkbox" at bounding box center [804, 477] width 7 height 7
checkbox input "false"
click at [815, 418] on label at bounding box center [843, 477] width 8 height 8
click at [815, 418] on input "checkbox" at bounding box center [842, 477] width 7 height 7
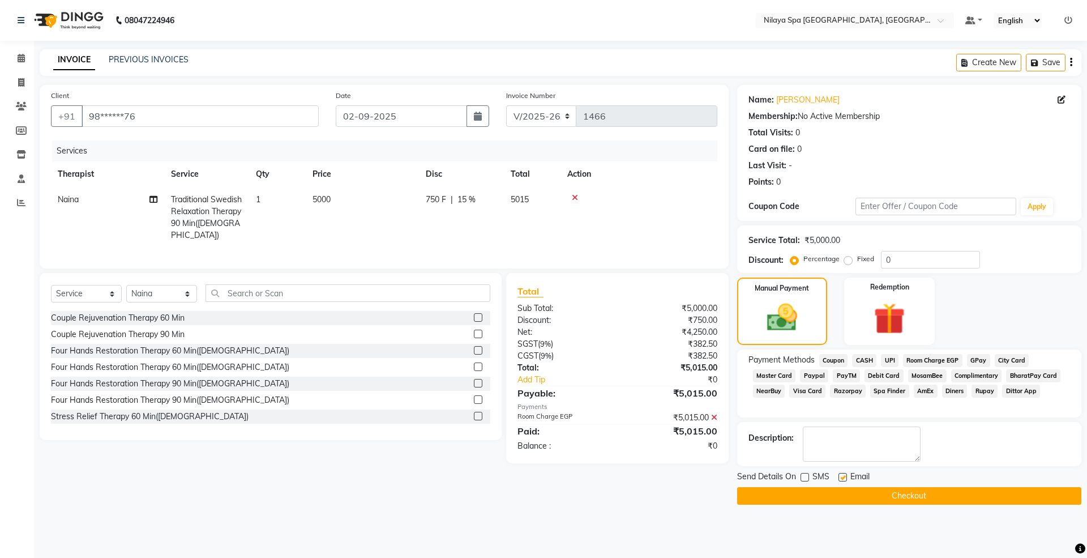
checkbox input "false"
click at [815, 418] on button "Checkout" at bounding box center [909, 496] width 344 height 18
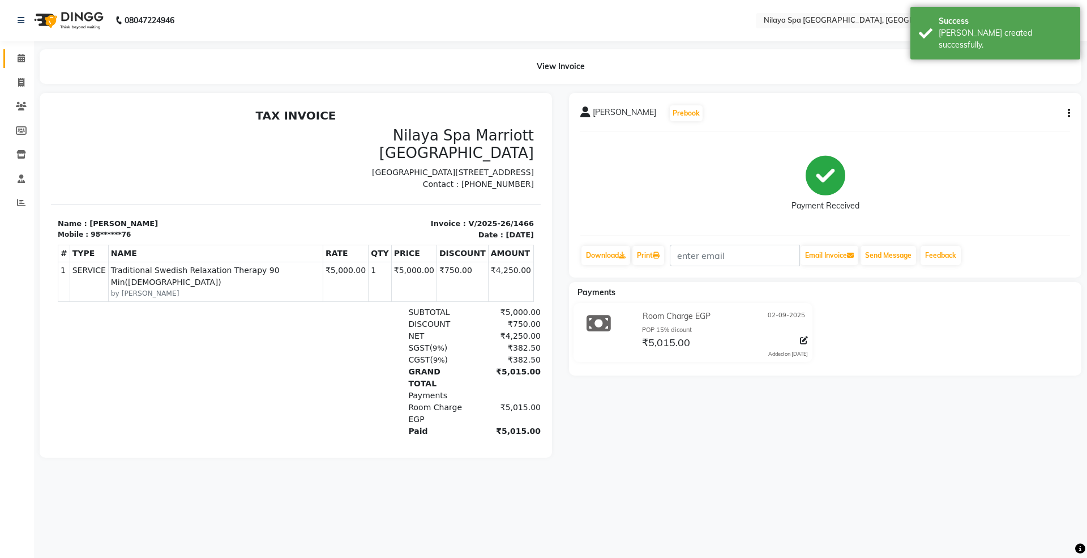
click at [21, 51] on link "Calendar" at bounding box center [16, 58] width 27 height 19
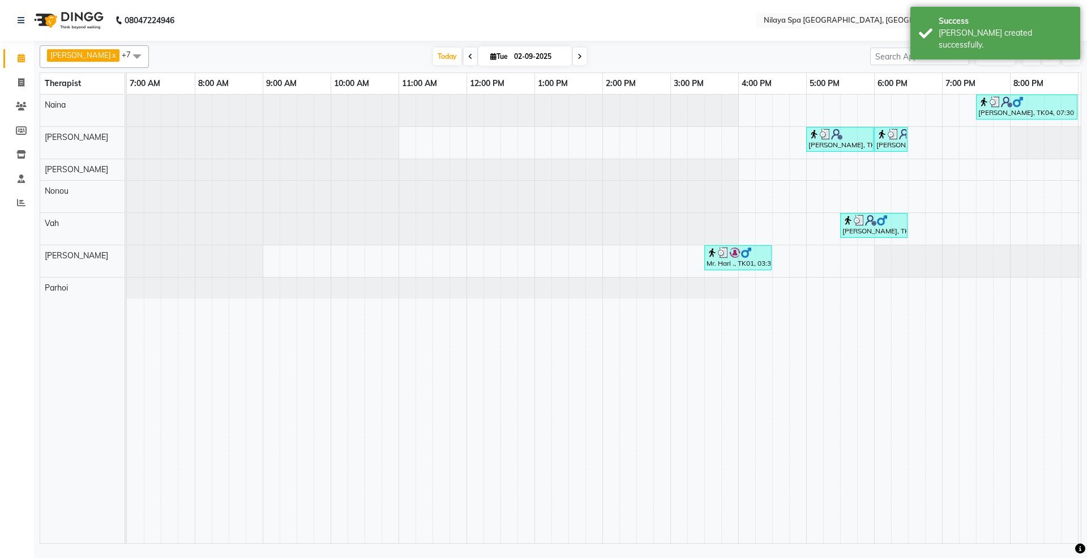
drag, startPoint x: 712, startPoint y: 531, endPoint x: 1086, endPoint y: 532, distance: 373.7
click at [815, 418] on div "[PERSON_NAME] x Vah x Chong x Parhoi x Neikhochong x Naina x [PERSON_NAME] x +7…" at bounding box center [560, 294] width 1053 height 506
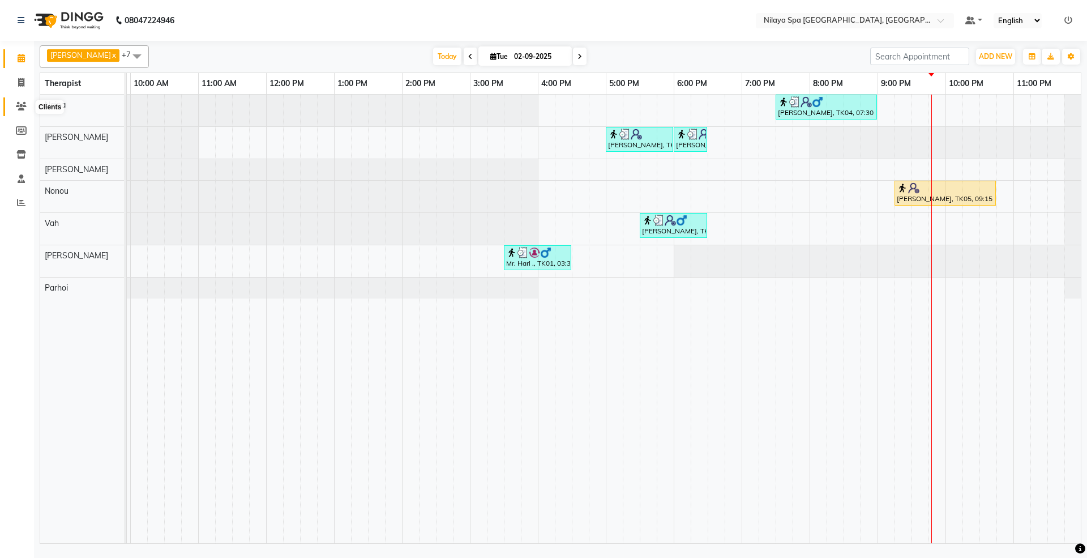
click at [17, 106] on icon at bounding box center [21, 106] width 11 height 8
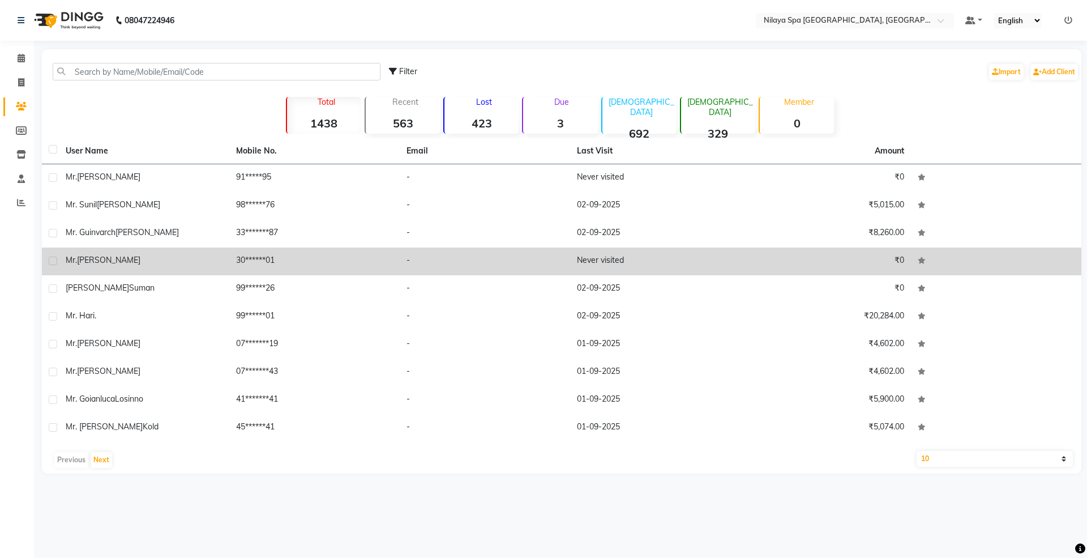
click at [126, 263] on div "[PERSON_NAME]" at bounding box center [144, 260] width 157 height 12
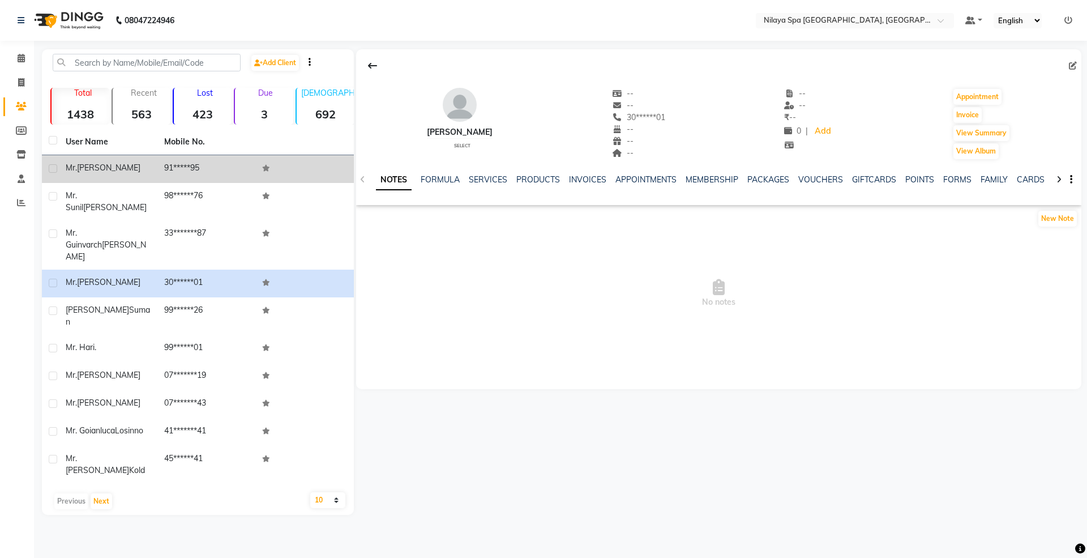
click at [131, 170] on div "[PERSON_NAME]" at bounding box center [108, 168] width 85 height 12
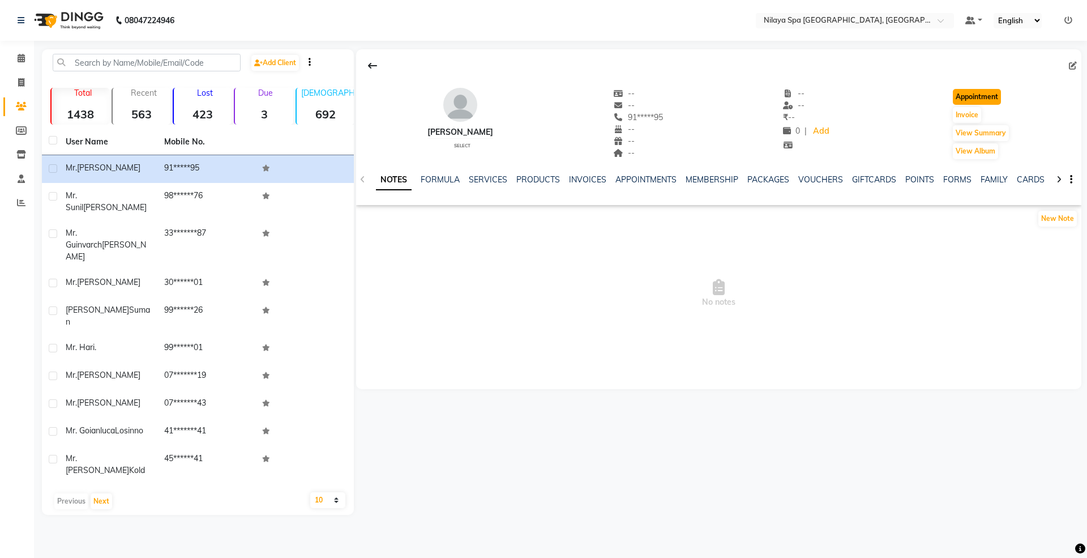
click at [815, 91] on button "Appointment" at bounding box center [977, 97] width 48 height 16
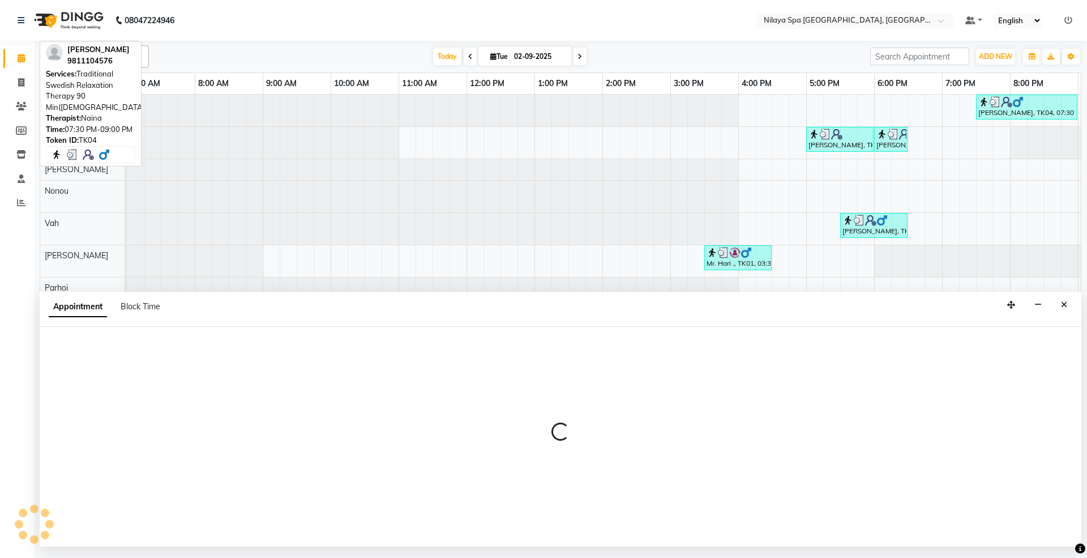
select select "480"
select select "tentative"
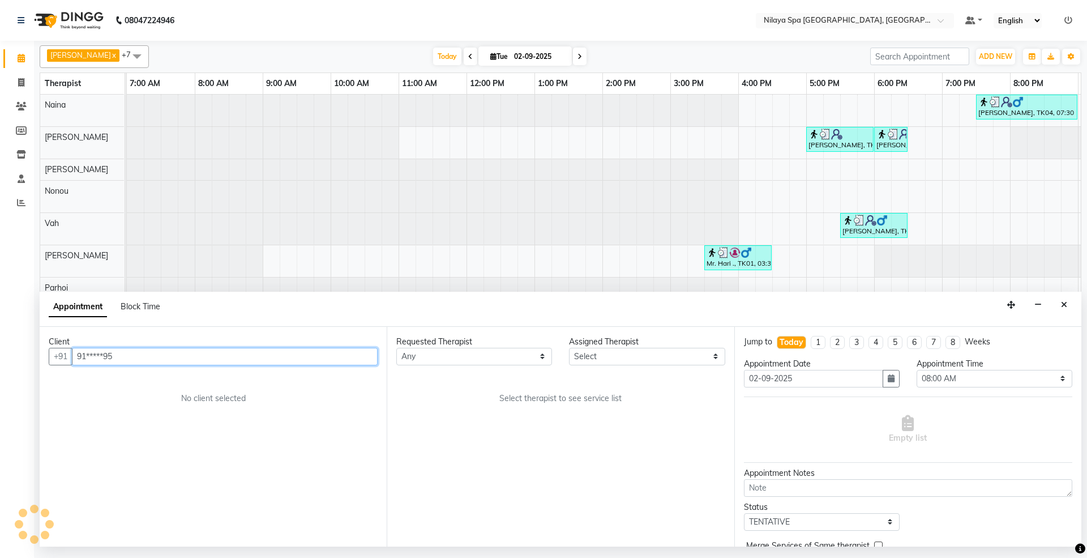
scroll to position [0, 202]
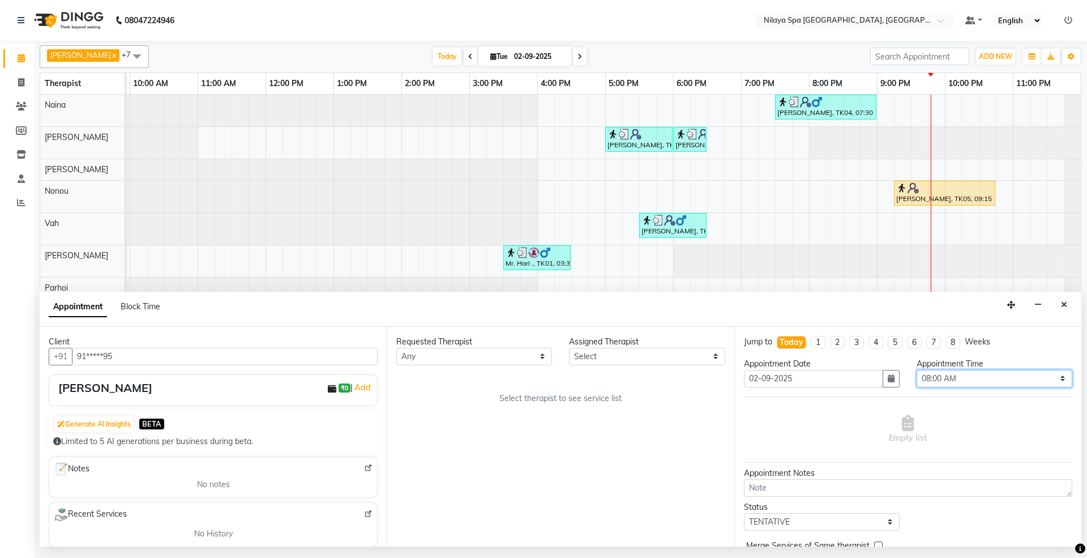
click at [815, 382] on select "Select 08:00 AM 08:15 AM 08:30 AM 08:45 AM 09:00 AM 09:15 AM 09:30 AM 09:45 AM …" at bounding box center [995, 379] width 156 height 18
select select "1305"
click at [815, 371] on select "Select 08:00 AM 08:15 AM 08:30 AM 08:45 AM 09:00 AM 09:15 AM 09:30 AM 09:45 AM …" at bounding box center [995, 379] width 156 height 18
click at [632, 356] on select "Select [PERSON_NAME] [PERSON_NAME] [PERSON_NAME] Parhoi Vah" at bounding box center [647, 357] width 156 height 18
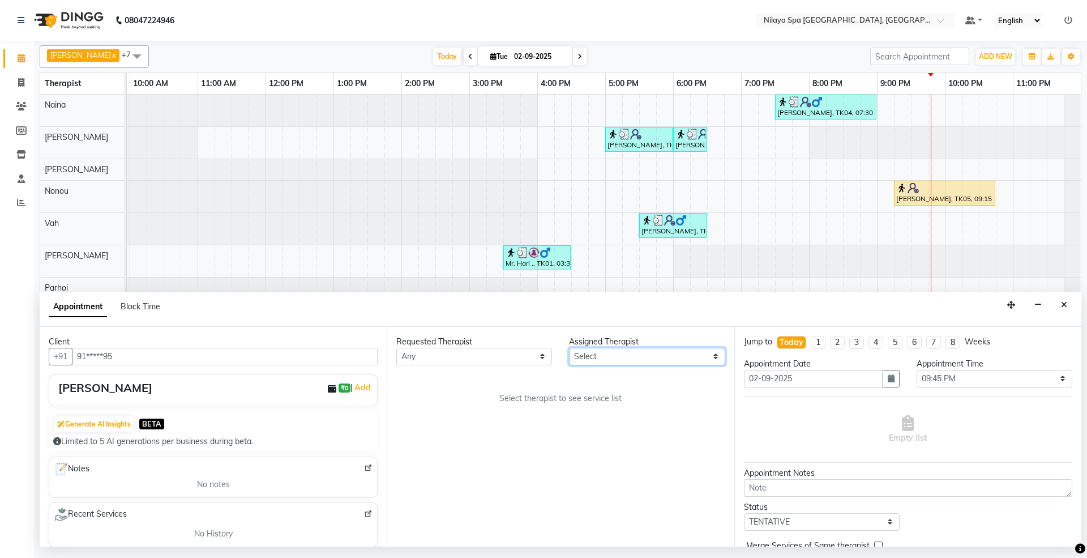
select select "71648"
click at [569, 348] on select "Select [PERSON_NAME] [PERSON_NAME] [PERSON_NAME] Parhoi Vah" at bounding box center [647, 357] width 156 height 18
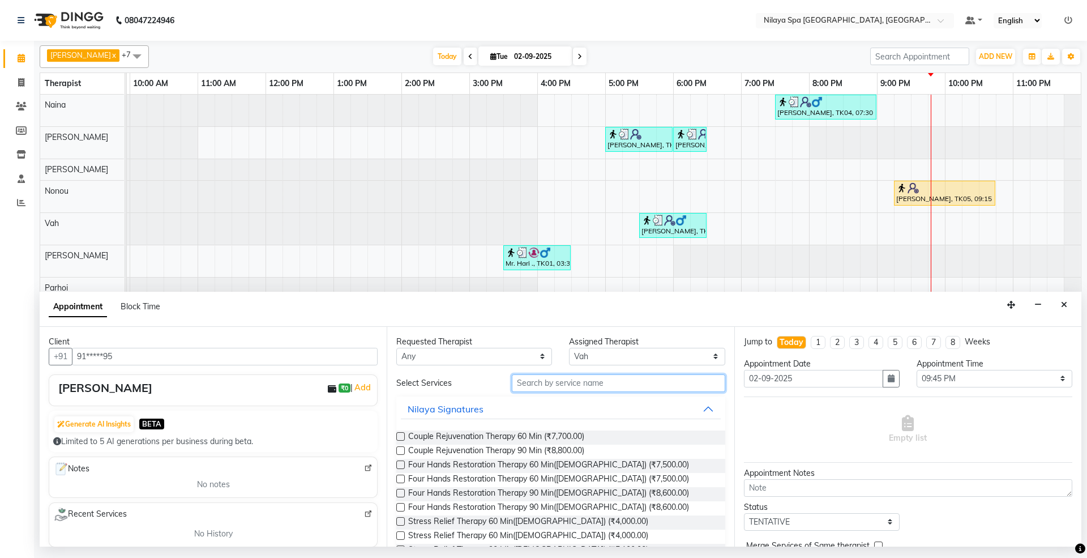
click at [579, 384] on input "text" at bounding box center [618, 383] width 213 height 18
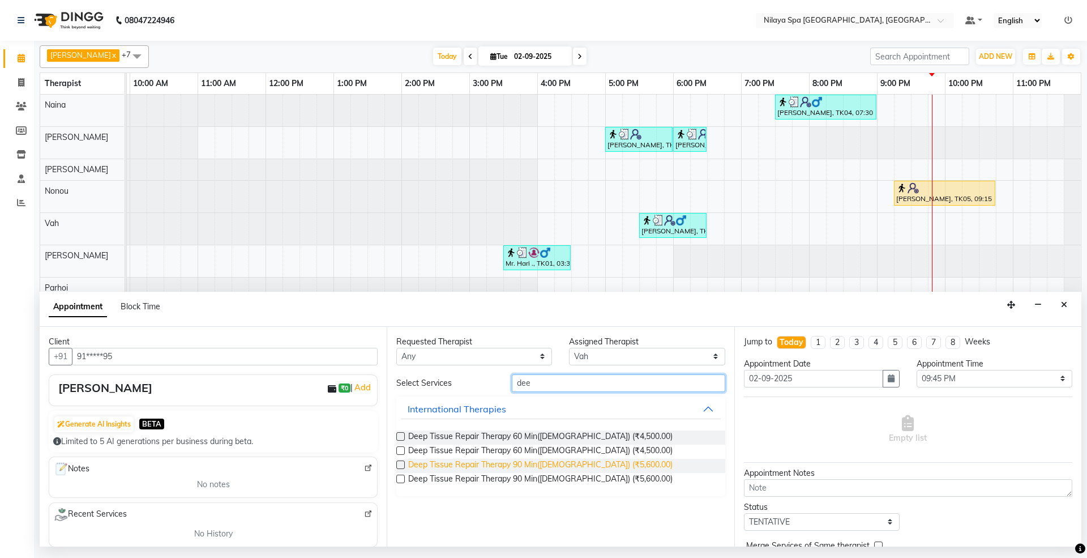
type input "dee"
click at [559, 418] on span "Deep Tissue Repair Therapy 90 Min([DEMOGRAPHIC_DATA]) (₹5,600.00)" at bounding box center [540, 466] width 264 height 14
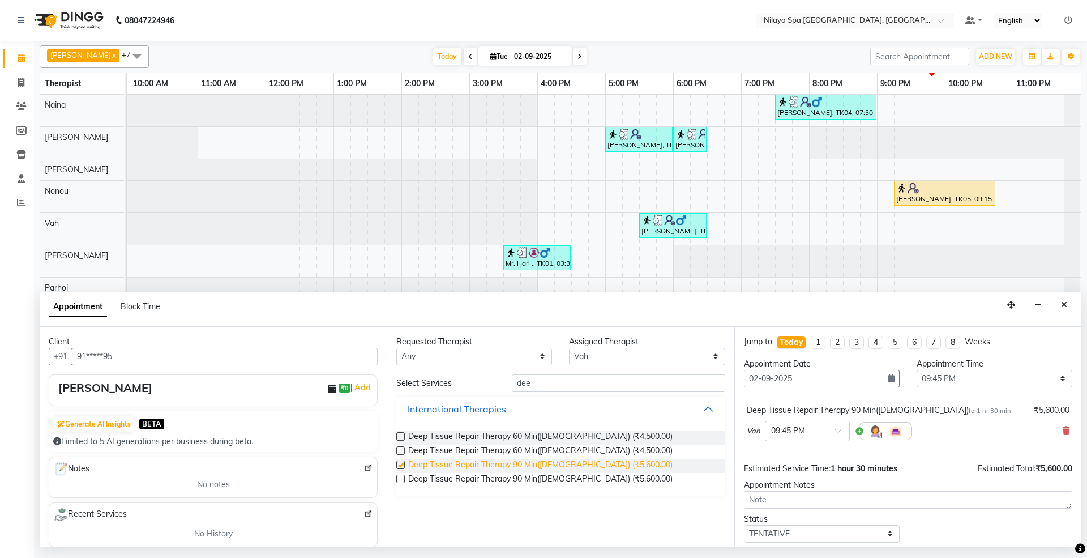
checkbox input "false"
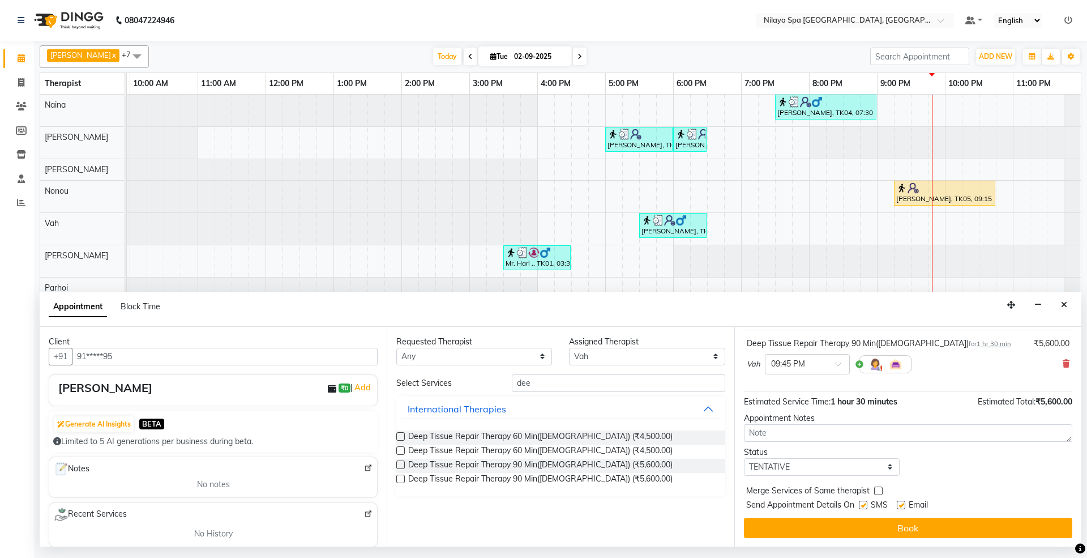
scroll to position [69, 0]
click at [815, 418] on select "Select TENTATIVE CONFIRM CHECK-IN UPCOMING" at bounding box center [822, 467] width 156 height 18
click at [744, 418] on select "Select TENTATIVE CONFIRM CHECK-IN UPCOMING" at bounding box center [822, 467] width 156 height 18
click at [815, 418] on div "Status" at bounding box center [822, 452] width 156 height 12
click at [815, 418] on select "Select TENTATIVE CONFIRM CHECK-IN UPCOMING" at bounding box center [822, 467] width 156 height 18
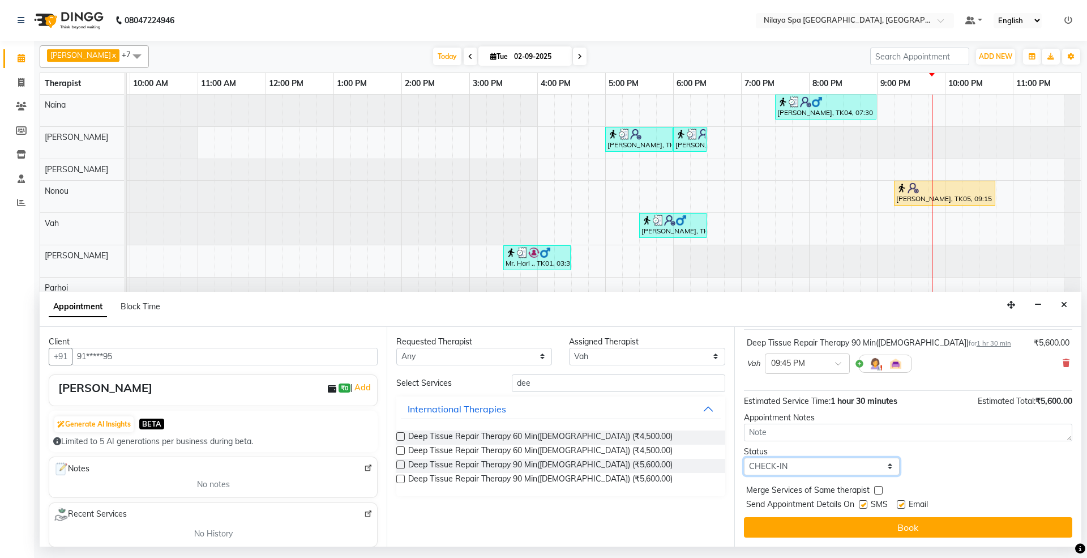
click at [744, 418] on select "Select TENTATIVE CONFIRM CHECK-IN UPCOMING" at bounding box center [822, 467] width 156 height 18
click at [815, 418] on select "Select TENTATIVE CONFIRM CHECK-IN UPCOMING" at bounding box center [822, 467] width 156 height 18
select select "tentative"
click at [744, 418] on select "Select TENTATIVE CONFIRM CHECK-IN UPCOMING" at bounding box center [822, 467] width 156 height 18
click at [553, 383] on input "dee" at bounding box center [618, 383] width 213 height 18
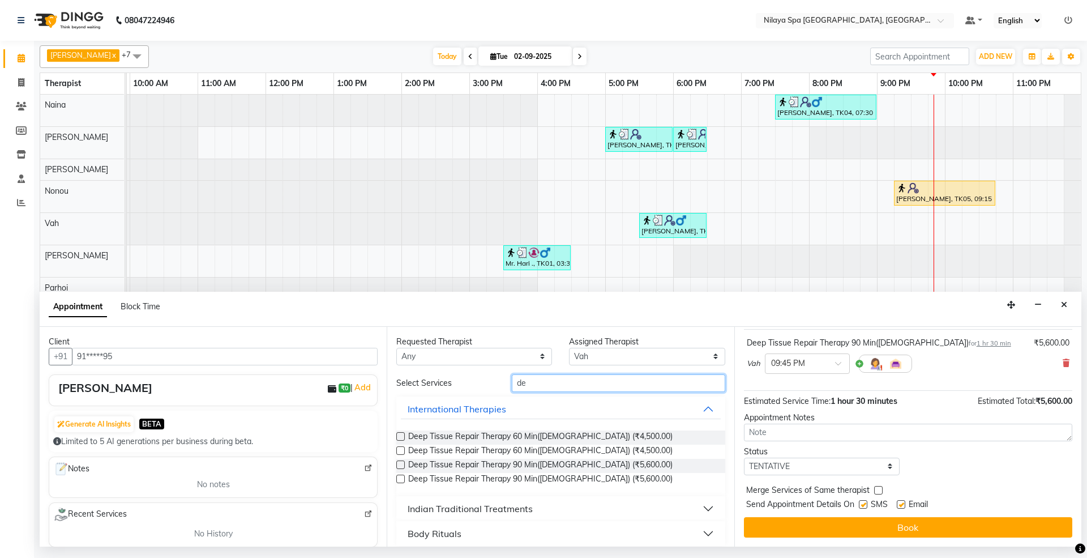
type input "d"
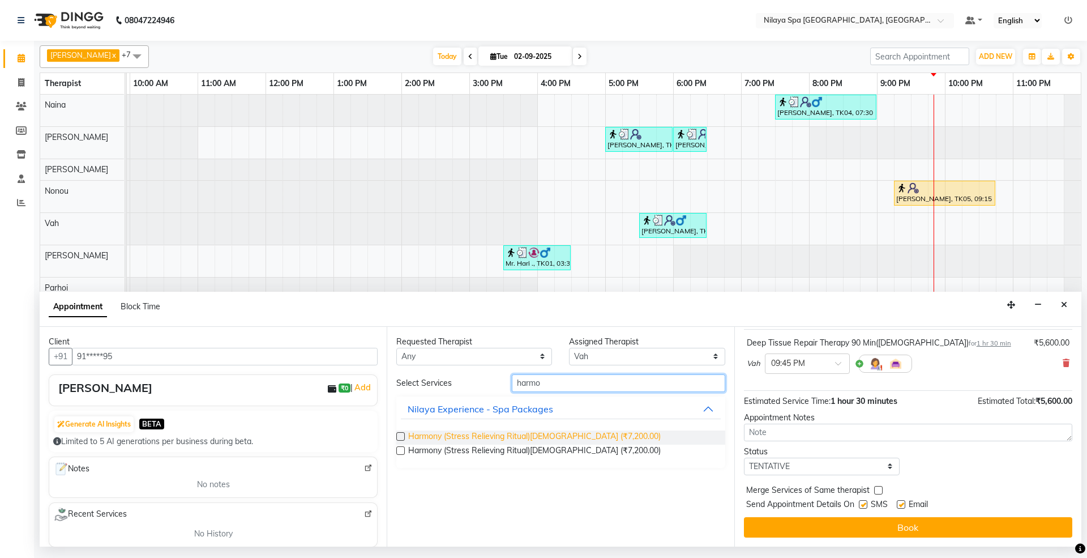
type input "harmo"
click at [573, 418] on span "Harmony (Stress Relieving Ritual)[DEMOGRAPHIC_DATA] (₹7,200.00)" at bounding box center [534, 437] width 253 height 14
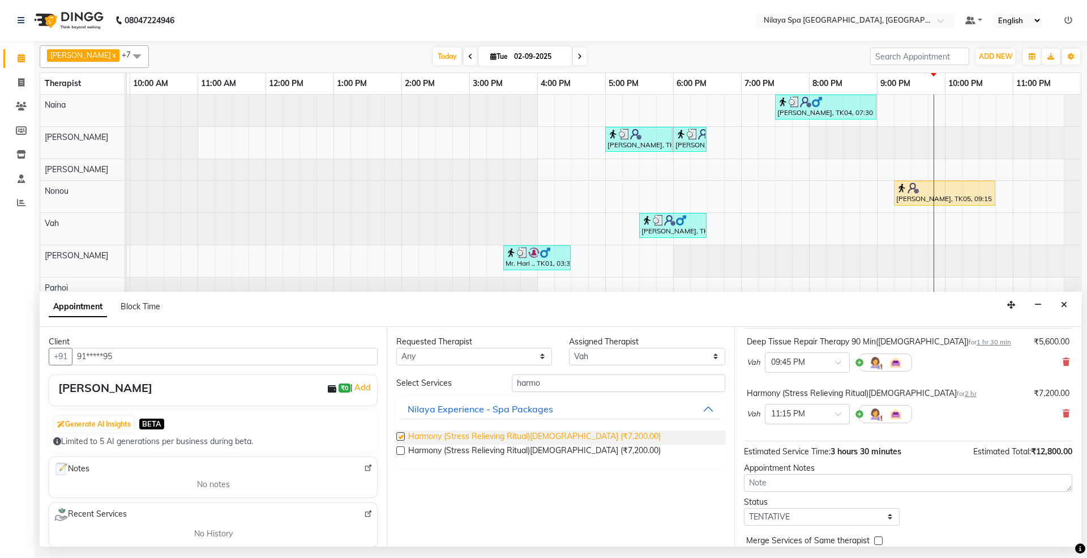
checkbox input "false"
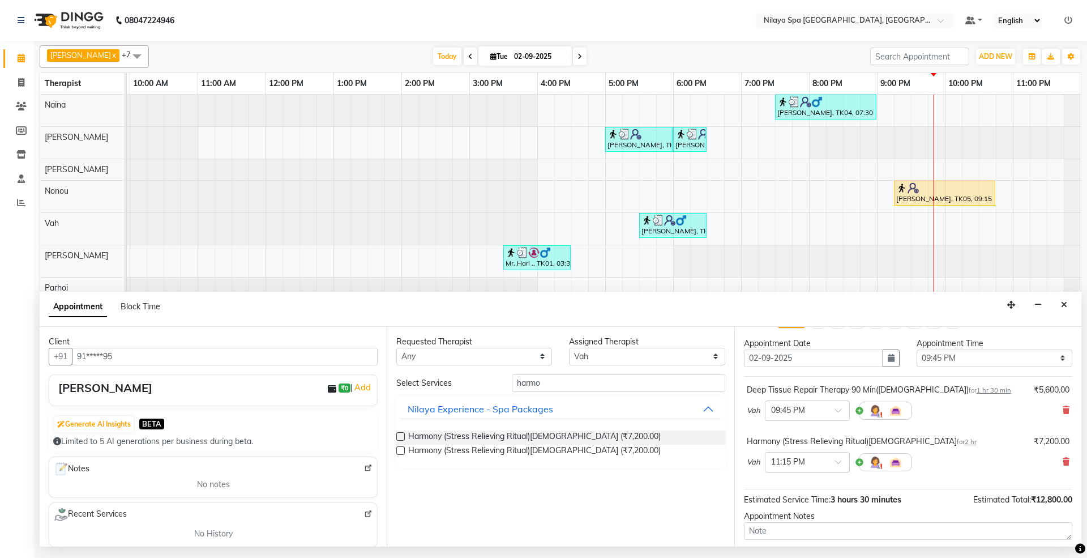
scroll to position [0, 0]
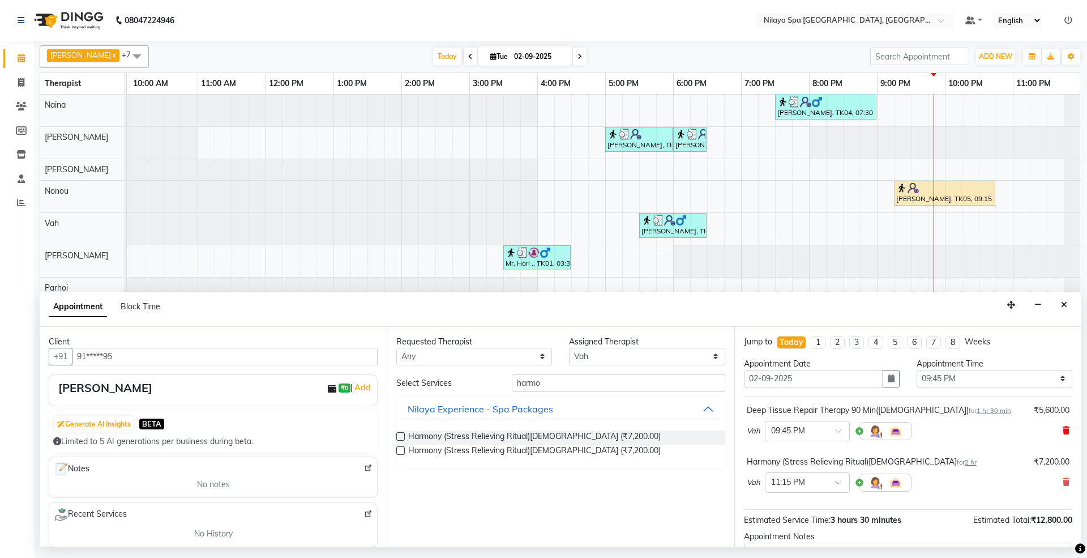
click at [815, 418] on icon at bounding box center [1066, 430] width 7 height 8
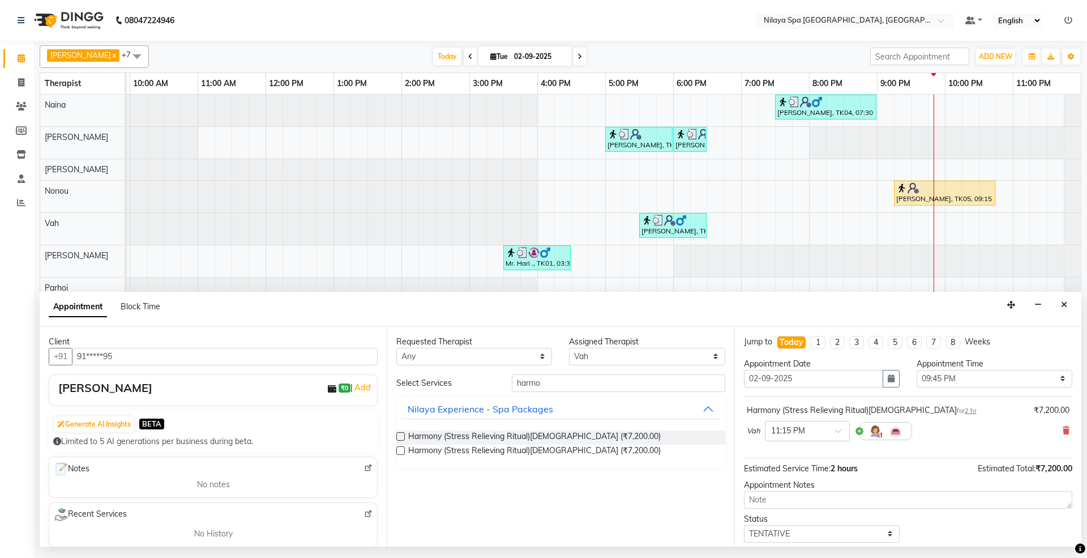
scroll to position [69, 0]
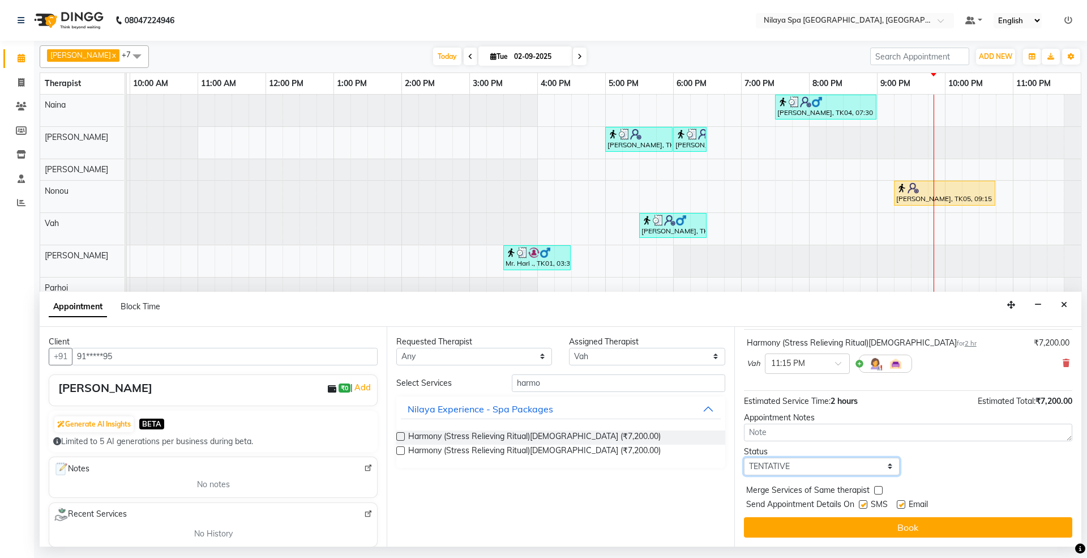
click at [815, 418] on select "Select TENTATIVE CONFIRM CHECK-IN UPCOMING" at bounding box center [822, 467] width 156 height 18
select select "confirm booking"
click at [744, 418] on select "Select TENTATIVE CONFIRM CHECK-IN UPCOMING" at bounding box center [822, 467] width 156 height 18
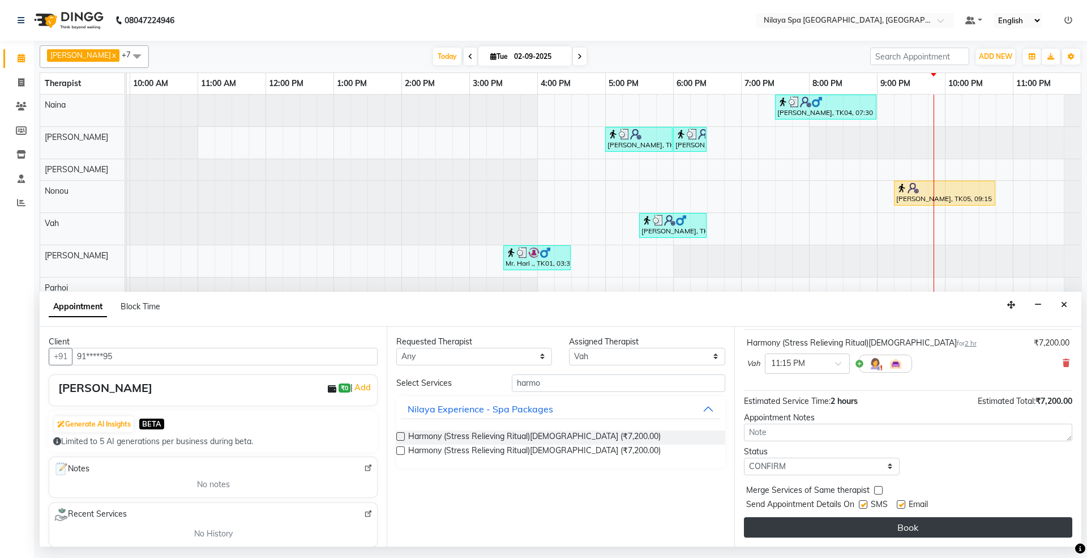
click at [815, 418] on button "Book" at bounding box center [908, 527] width 328 height 20
